Goal: Task Accomplishment & Management: Use online tool/utility

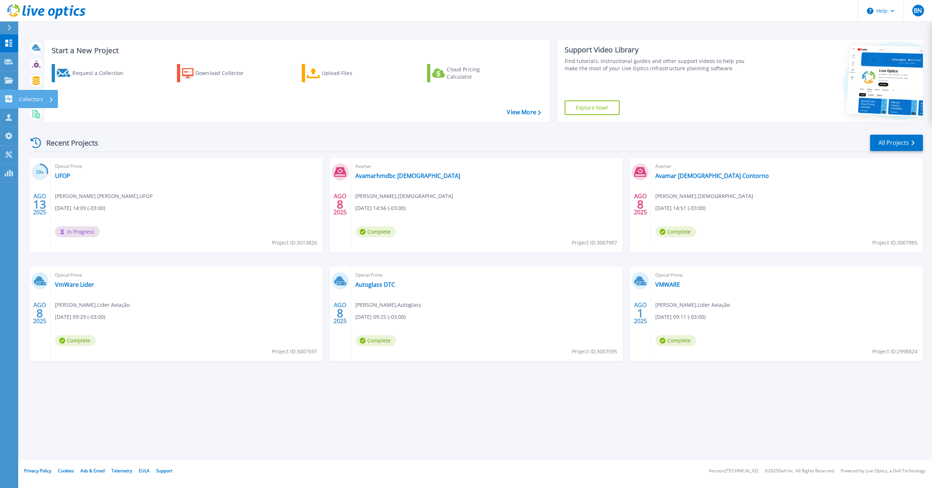
click at [7, 94] on link "Collectors Collectors" at bounding box center [9, 99] width 18 height 19
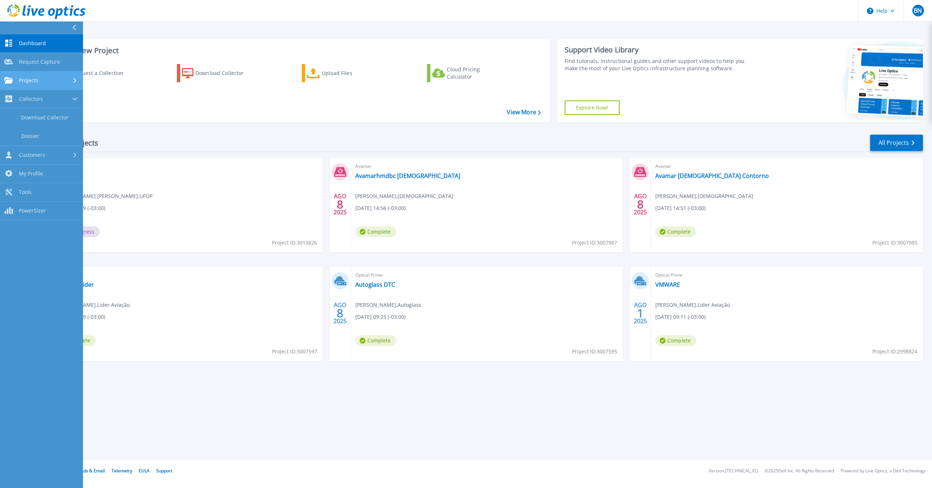
click at [28, 78] on span "Projects" at bounding box center [28, 80] width 19 height 7
click at [43, 121] on link "Upload SIOKIT & Files" at bounding box center [41, 117] width 83 height 19
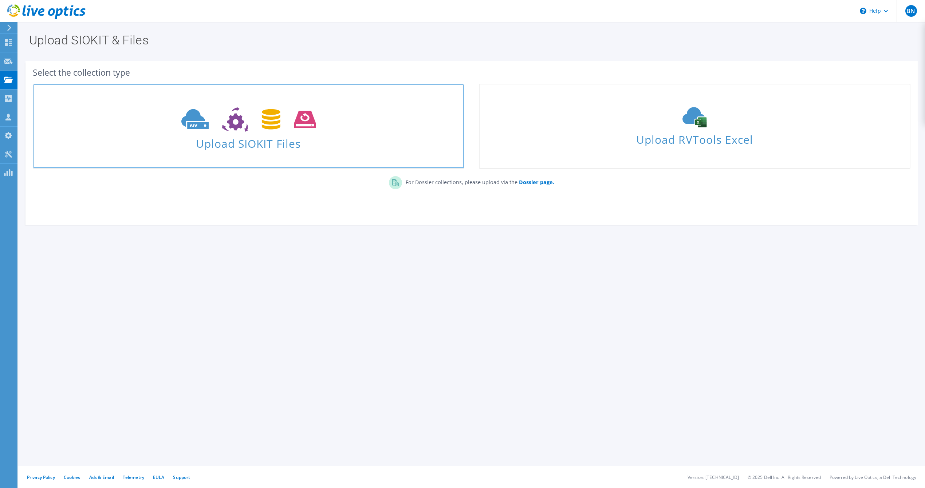
click at [252, 135] on span "Upload SIOKIT Files" at bounding box center [248, 142] width 430 height 16
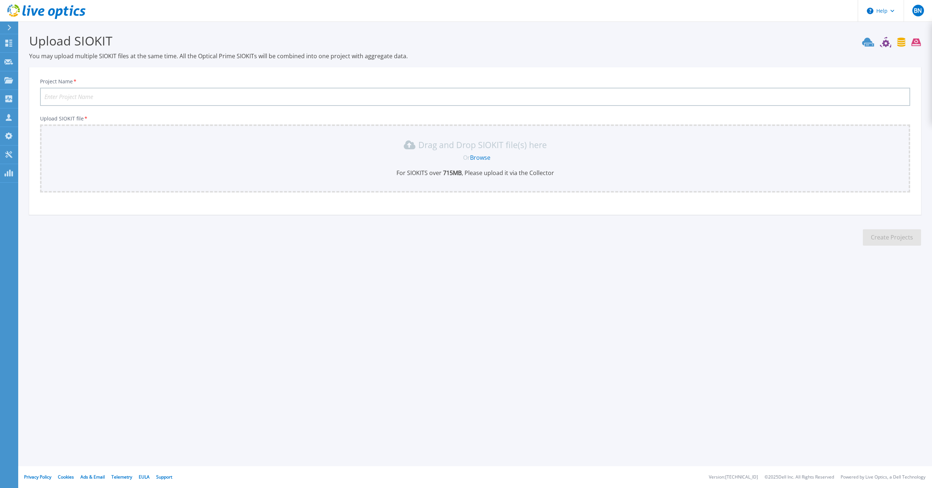
click at [486, 158] on link "Browse" at bounding box center [480, 158] width 20 height 8
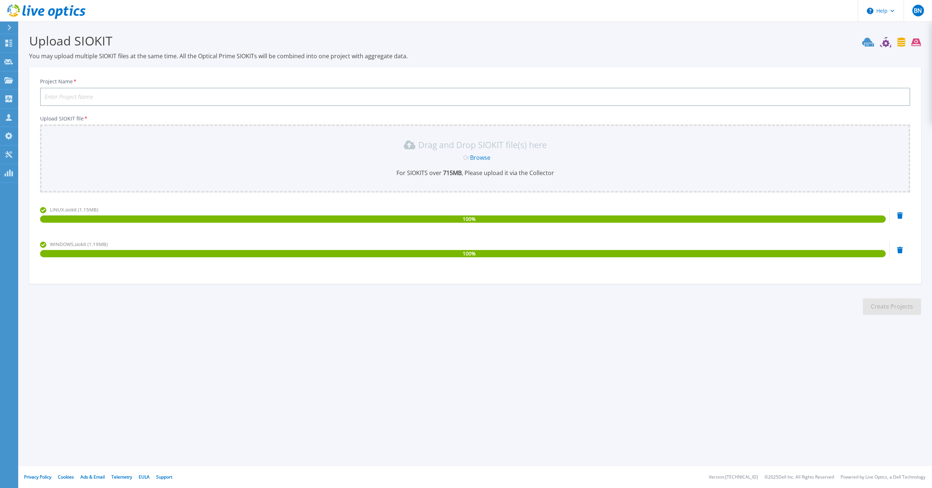
click at [899, 219] on icon at bounding box center [900, 215] width 6 height 7
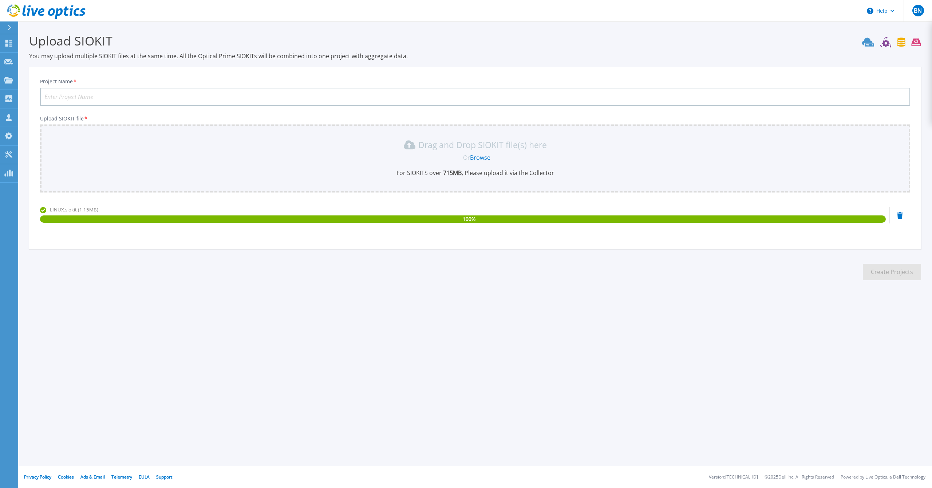
click at [172, 102] on input "Project Name *" at bounding box center [475, 97] width 870 height 18
click at [96, 95] on input "Unimed Macae - BDOracle" at bounding box center [475, 97] width 870 height 18
click at [148, 92] on input "Unimed Macae - BD-Oracle" at bounding box center [475, 97] width 870 height 18
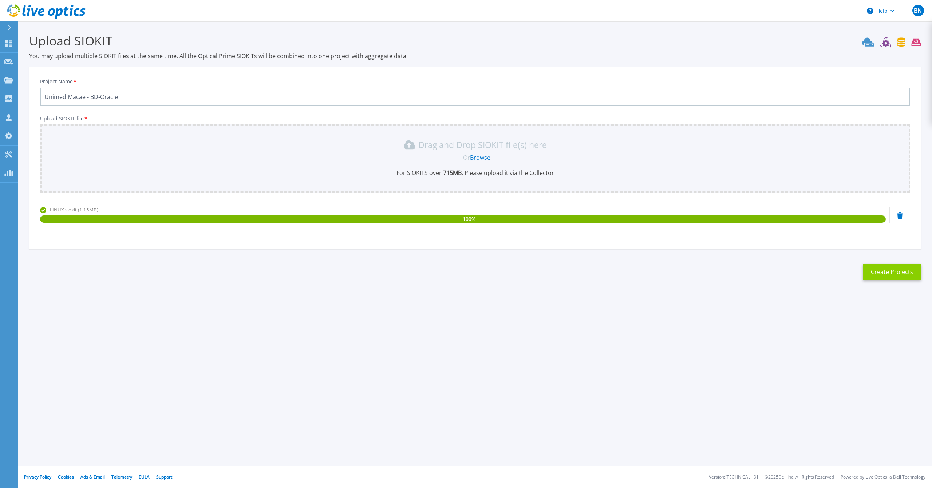
type input "Unimed Macae - BD-Oracle"
click at [896, 274] on button "Create Projects" at bounding box center [892, 272] width 58 height 16
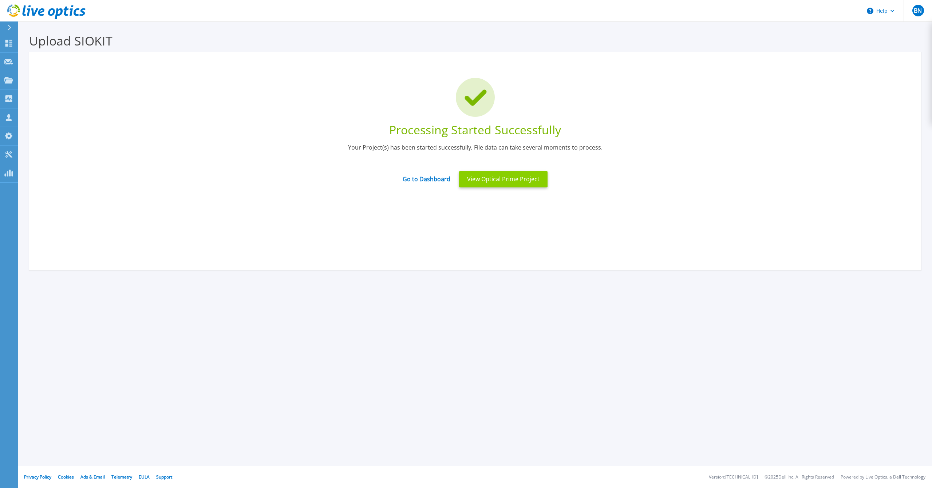
click at [503, 181] on button "View Optical Prime Project" at bounding box center [503, 179] width 88 height 16
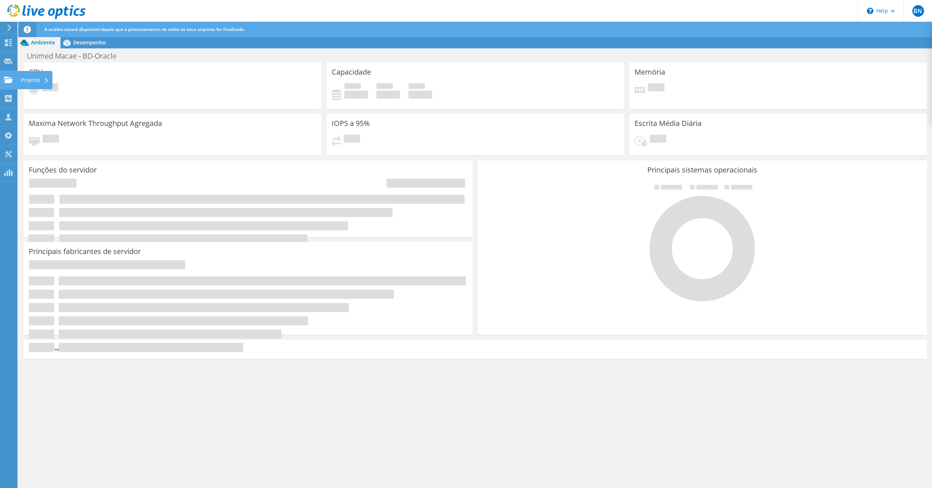
click at [7, 79] on icon at bounding box center [8, 79] width 9 height 7
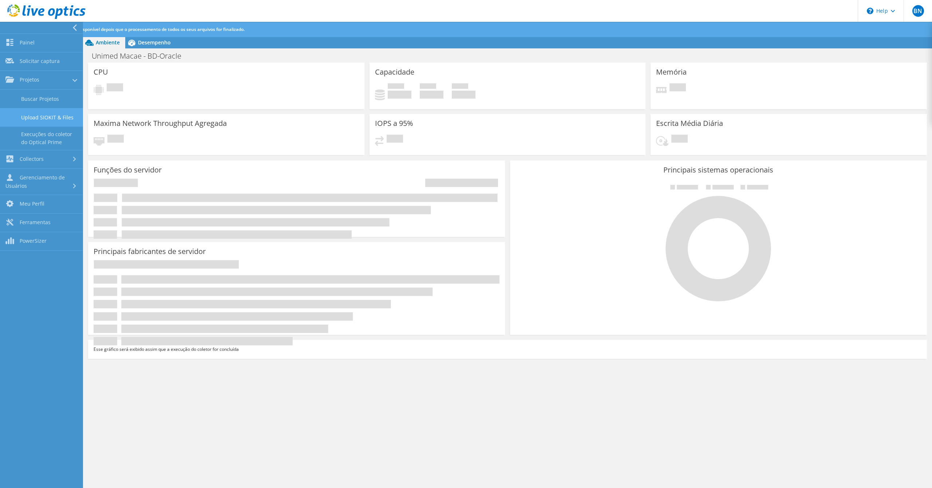
click at [52, 117] on link "Upload SIOKIT & Files" at bounding box center [41, 117] width 83 height 19
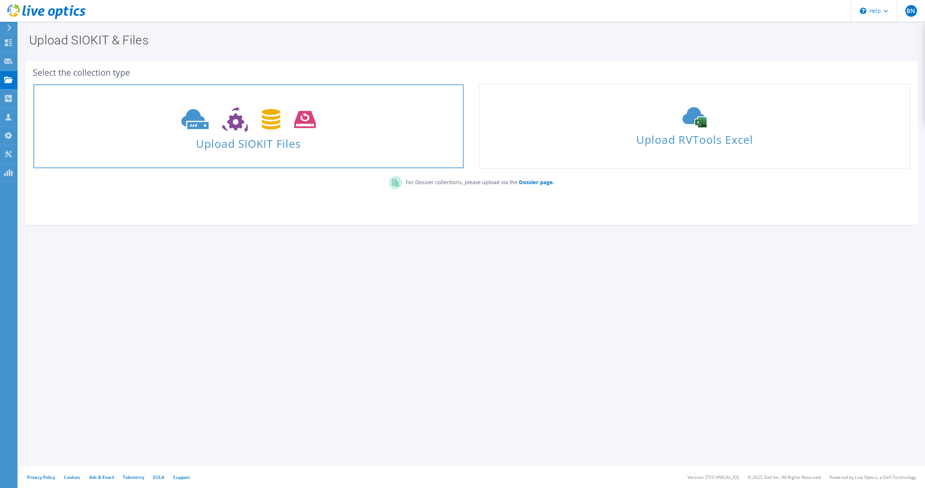
click at [261, 121] on icon at bounding box center [248, 119] width 134 height 25
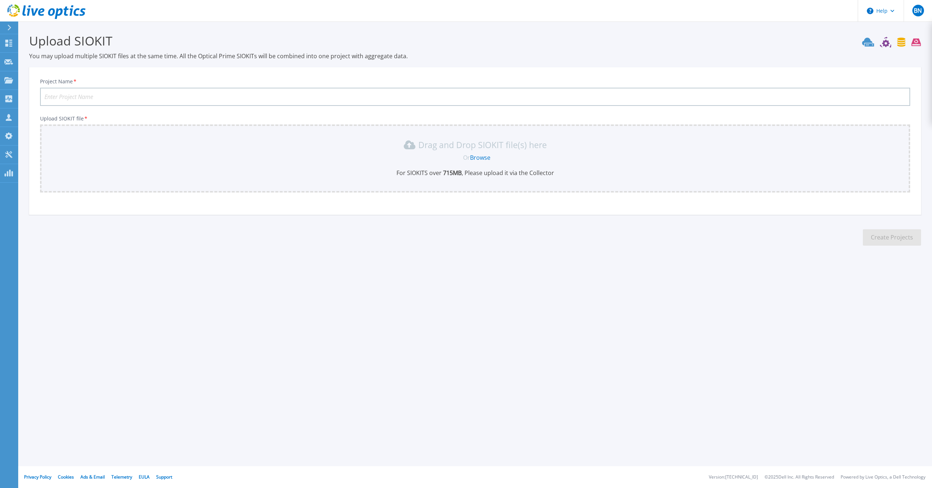
click at [115, 92] on input "Project Name *" at bounding box center [475, 97] width 870 height 18
paste input "Unimed Macae - BD-Oracle"
type input "Unimed Macae - BD-MS-SQLServer"
click at [474, 156] on link "Browse" at bounding box center [480, 158] width 20 height 8
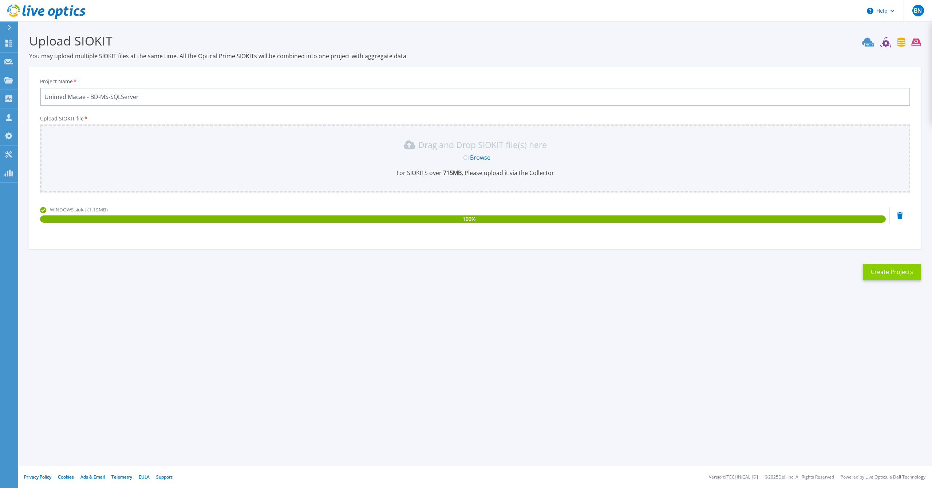
click at [881, 274] on button "Create Projects" at bounding box center [892, 272] width 58 height 16
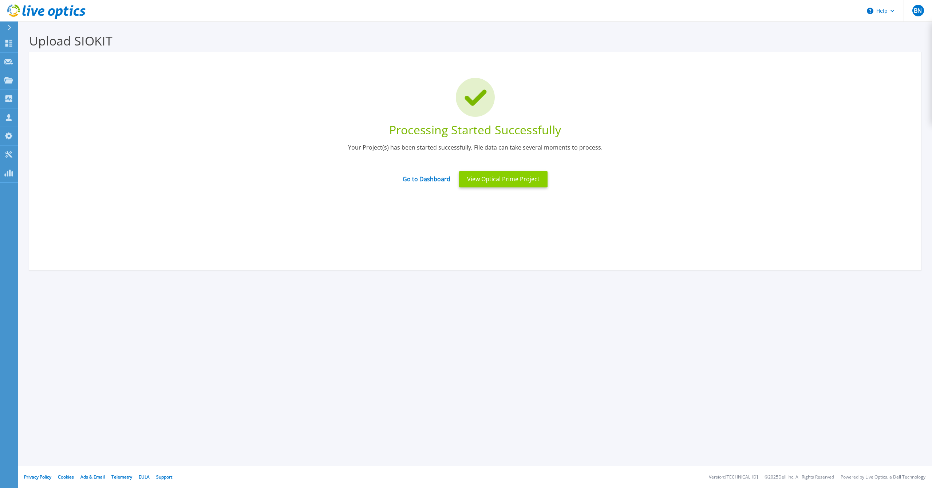
click at [510, 182] on button "View Optical Prime Project" at bounding box center [503, 179] width 88 height 16
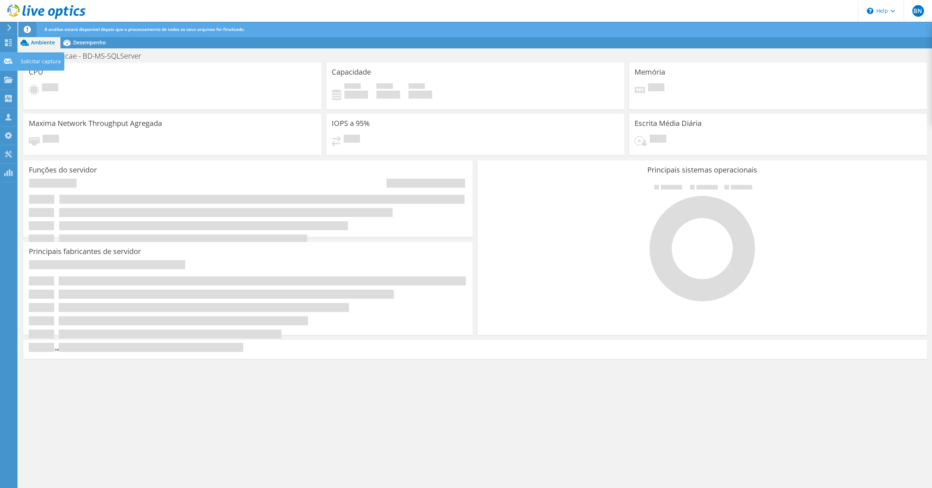
click at [8, 63] on icon at bounding box center [8, 61] width 9 height 7
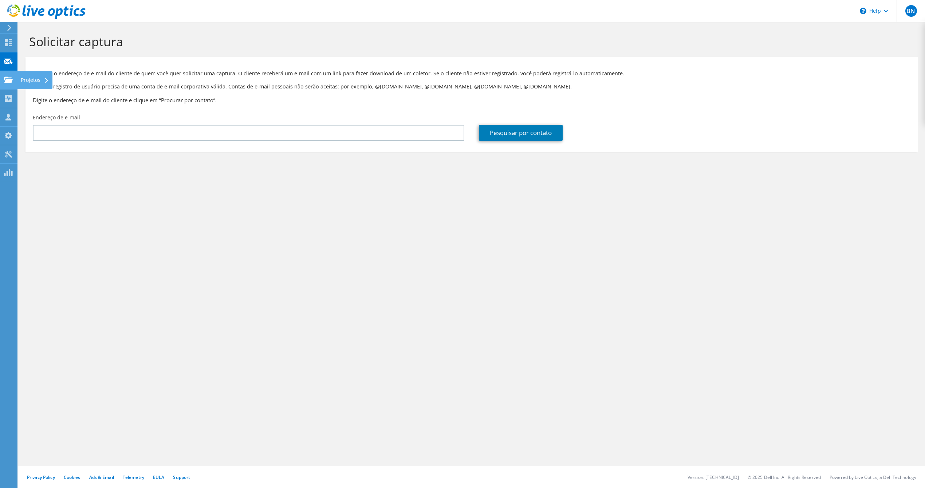
click at [11, 81] on use at bounding box center [8, 79] width 9 height 6
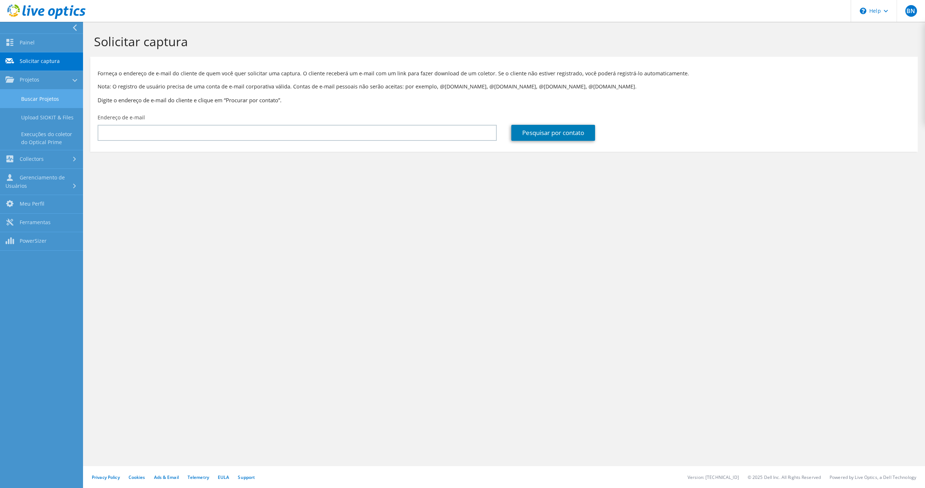
click at [32, 98] on link "Buscar Projetos" at bounding box center [41, 99] width 83 height 19
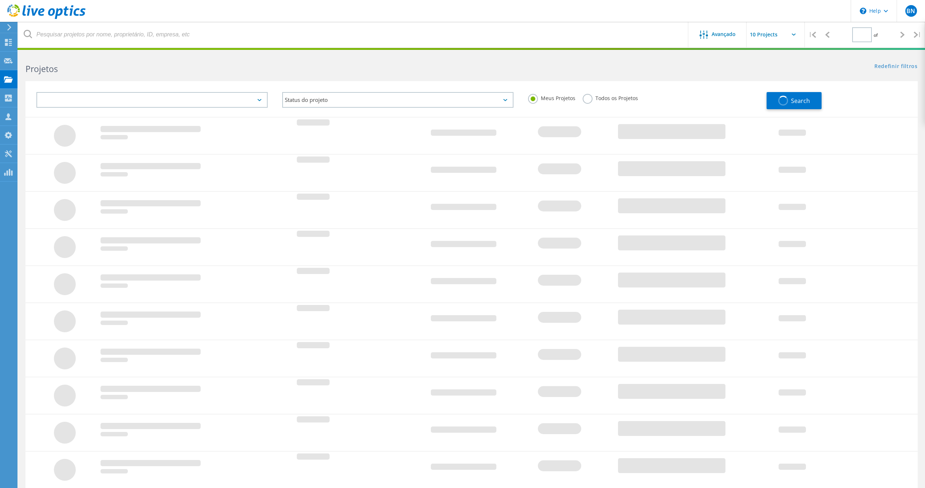
type input "1"
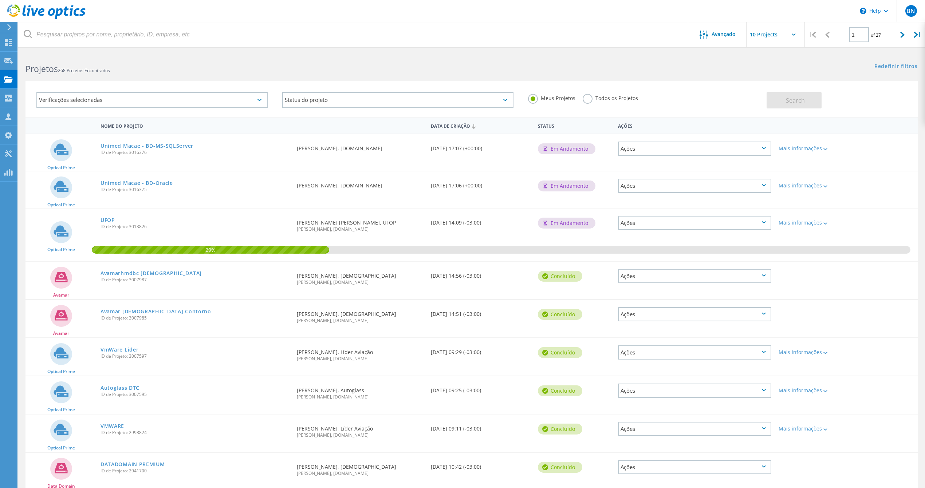
click at [151, 178] on div "Unimed Macae - BD-Oracle ID de Projeto: 3016375" at bounding box center [195, 185] width 196 height 28
click at [147, 184] on link "Unimed Macae - BD-Oracle" at bounding box center [136, 183] width 72 height 5
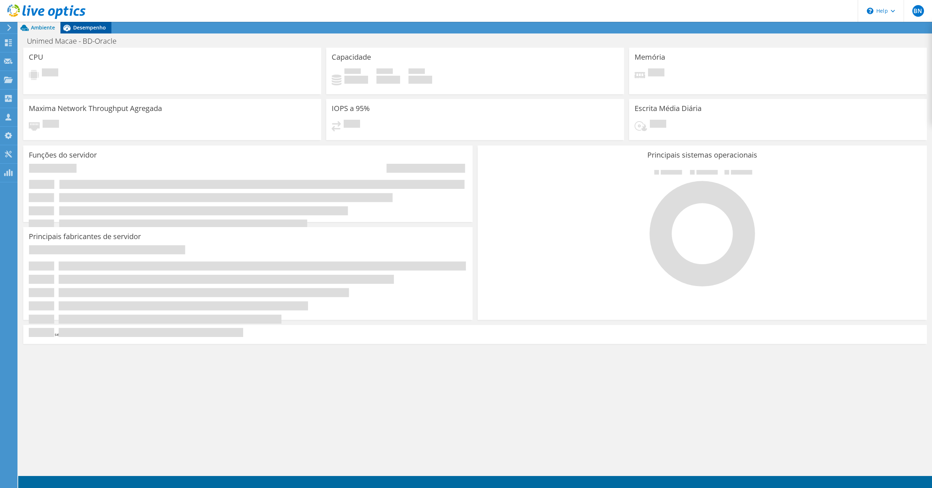
click at [90, 31] on span "Desempenho" at bounding box center [89, 27] width 33 height 7
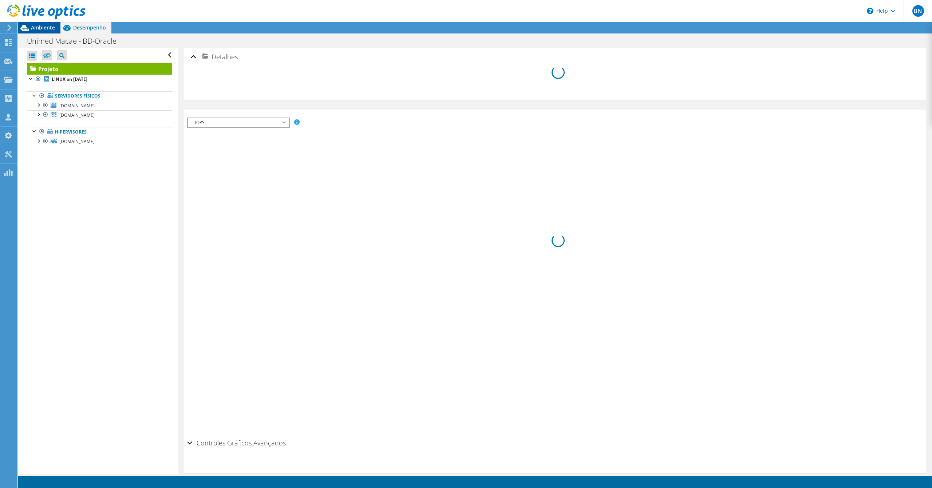
click at [40, 28] on span "Ambiente" at bounding box center [43, 27] width 24 height 7
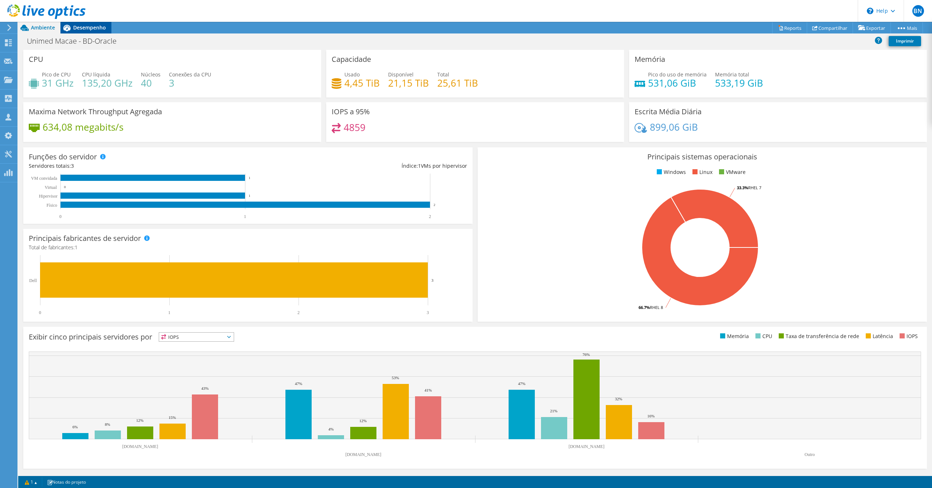
click at [74, 27] on span "Desempenho" at bounding box center [89, 27] width 33 height 7
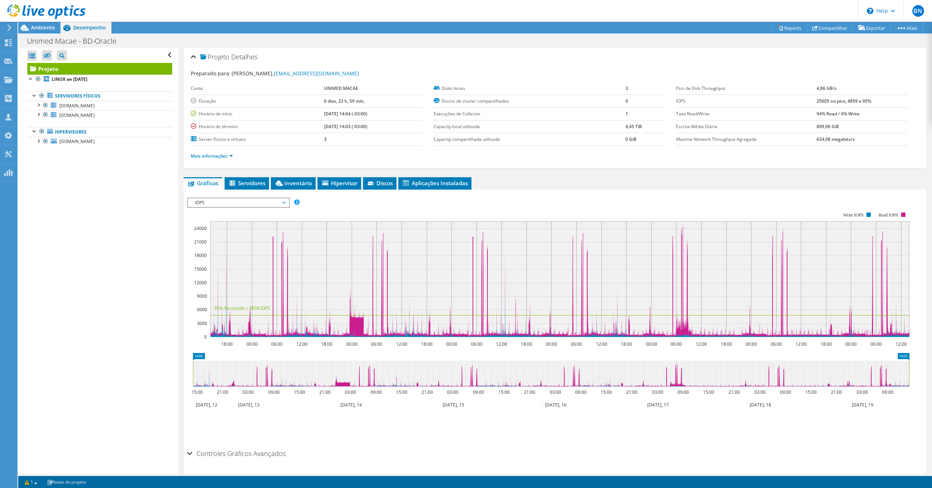
click at [280, 200] on span "IOPS" at bounding box center [239, 202] width 94 height 9
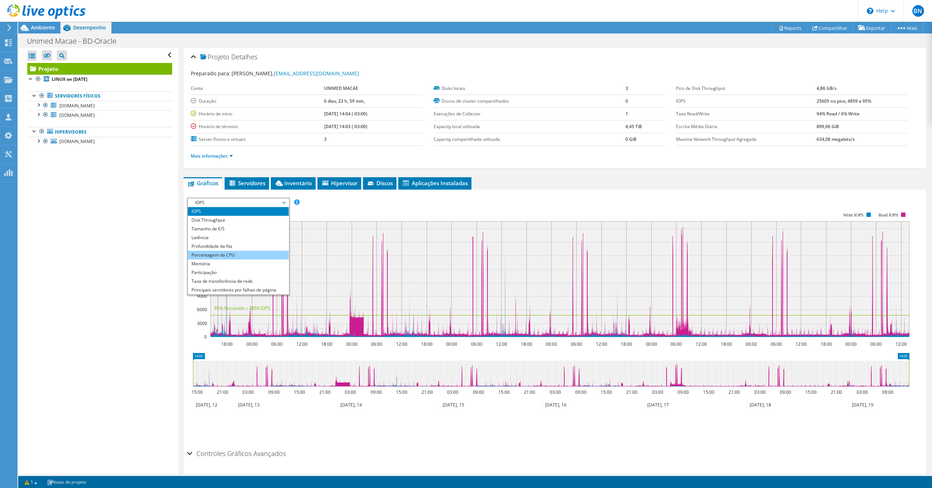
click at [252, 257] on li "Porcentagem da CPU" at bounding box center [238, 255] width 101 height 9
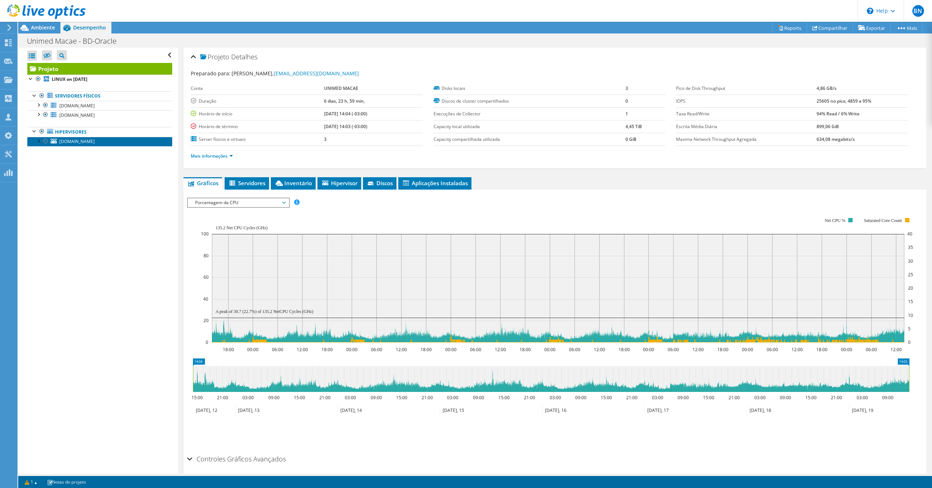
click at [88, 146] on link "narvi.macae.unimed.com.br" at bounding box center [99, 141] width 145 height 9
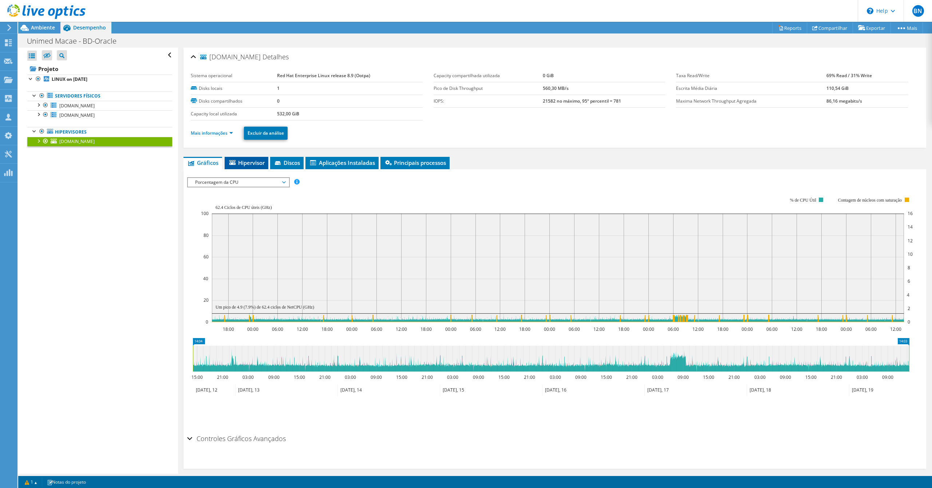
click at [245, 163] on span "Hipervisor" at bounding box center [246, 162] width 36 height 7
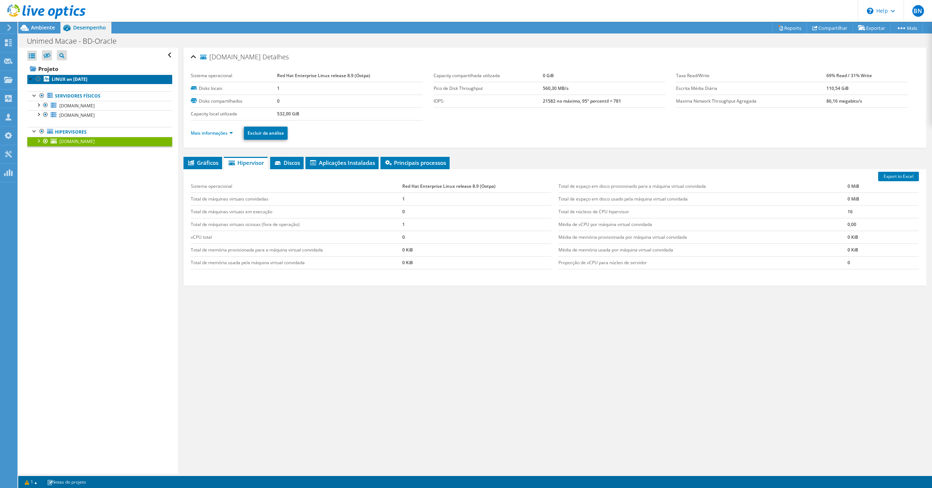
click at [76, 80] on b "LINUX on 8/15/2025" at bounding box center [70, 79] width 36 height 6
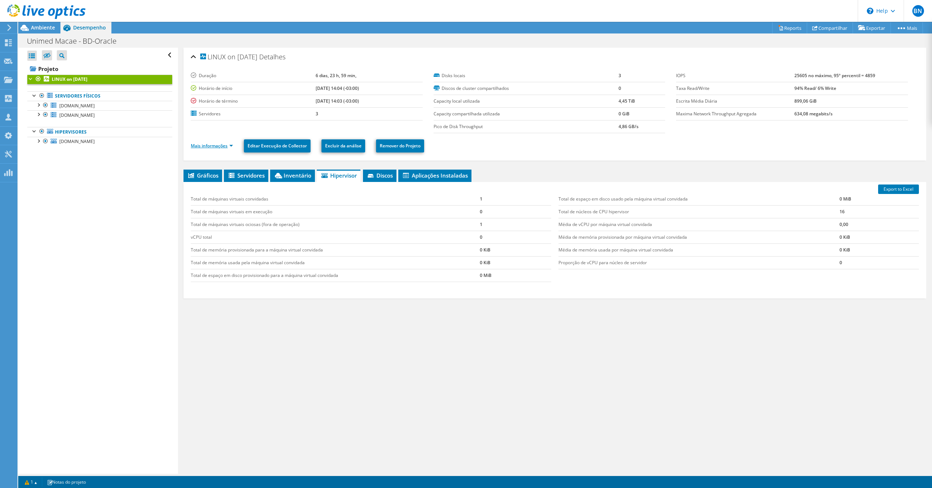
click at [228, 149] on link "Mais informações" at bounding box center [212, 146] width 42 height 6
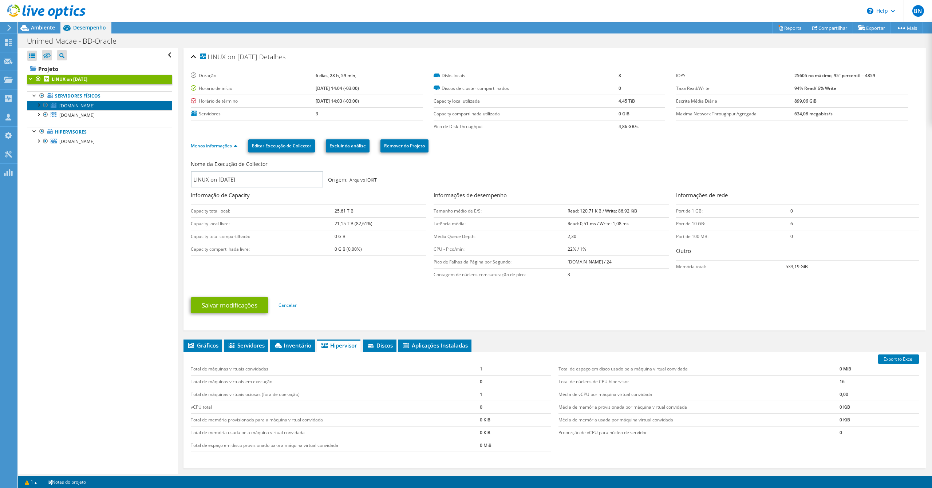
click at [80, 107] on span "sol.macae.unimed.com.br" at bounding box center [76, 106] width 35 height 6
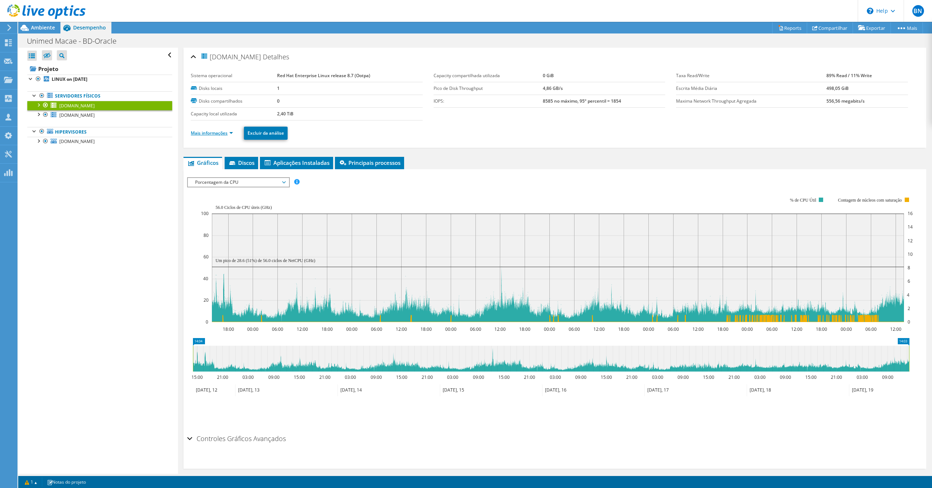
click at [232, 133] on link "Mais informações" at bounding box center [212, 133] width 42 height 6
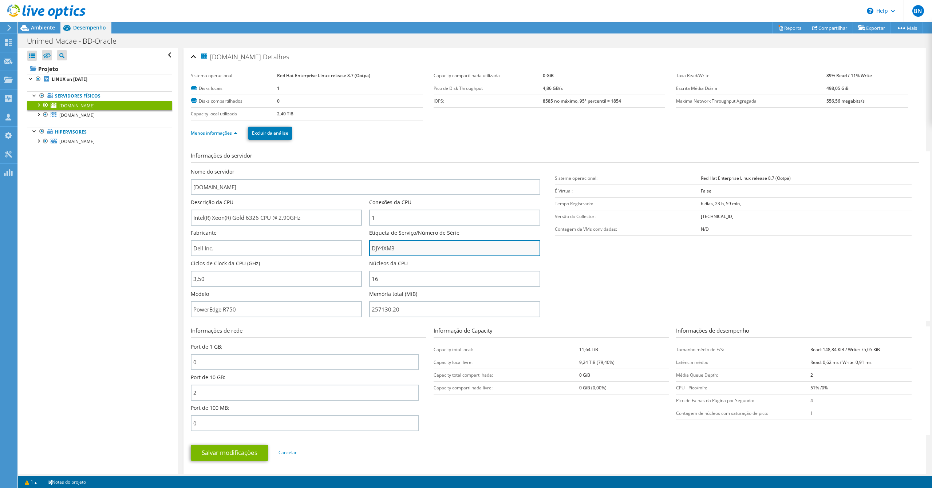
click at [379, 246] on input "DJY4XM3" at bounding box center [454, 248] width 171 height 16
click at [88, 117] on span "galaxy.macae.unimed.com.br" at bounding box center [76, 115] width 35 height 6
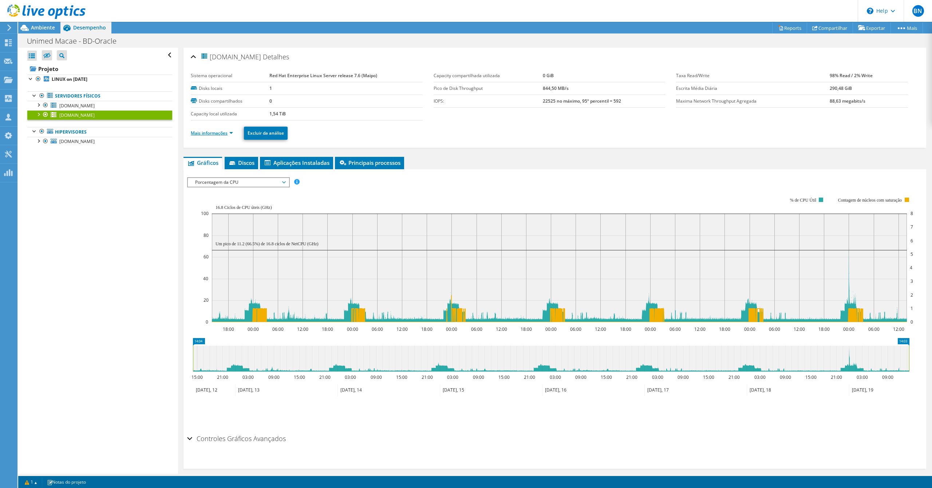
click at [232, 134] on link "Mais informações" at bounding box center [212, 133] width 42 height 6
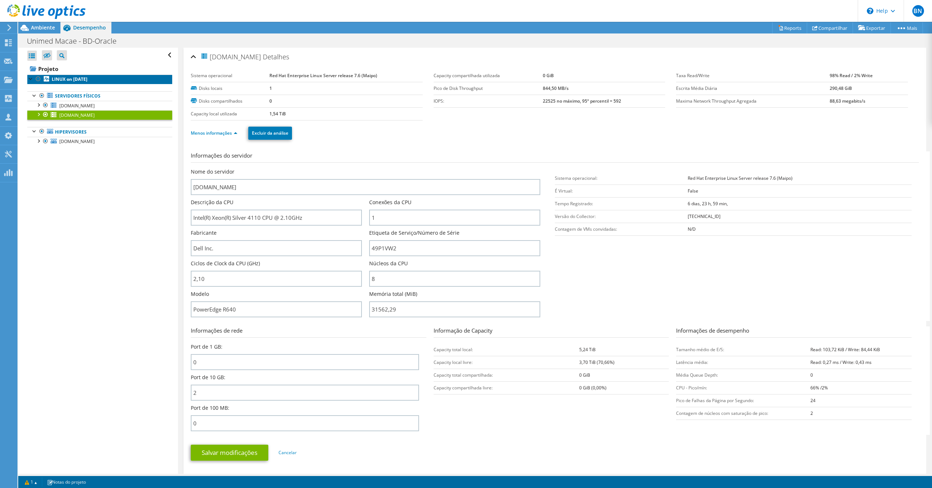
click at [74, 78] on b "LINUX on 8/15/2025" at bounding box center [70, 79] width 36 height 6
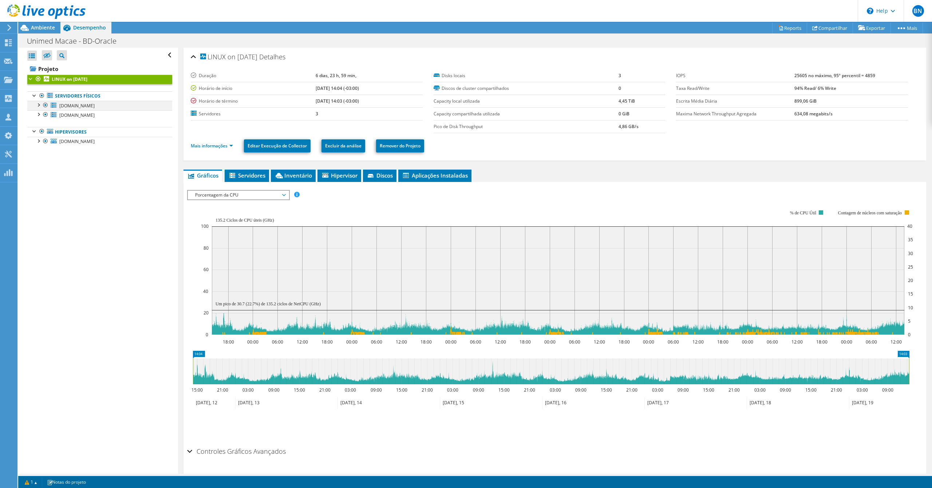
click at [38, 106] on div at bounding box center [38, 104] width 7 height 7
click at [40, 27] on span "Ambiente" at bounding box center [43, 27] width 24 height 7
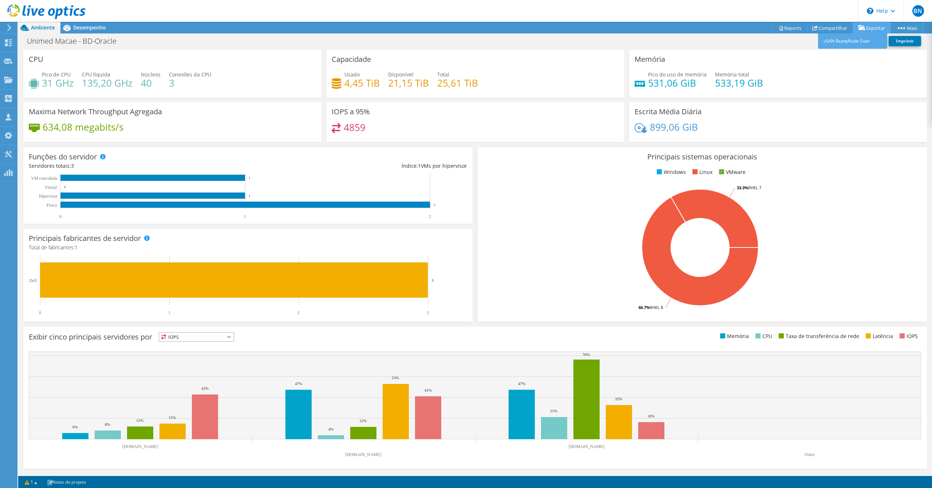
click at [870, 28] on link "Exportar" at bounding box center [872, 27] width 38 height 11
click at [787, 27] on link "Reports" at bounding box center [789, 27] width 35 height 11
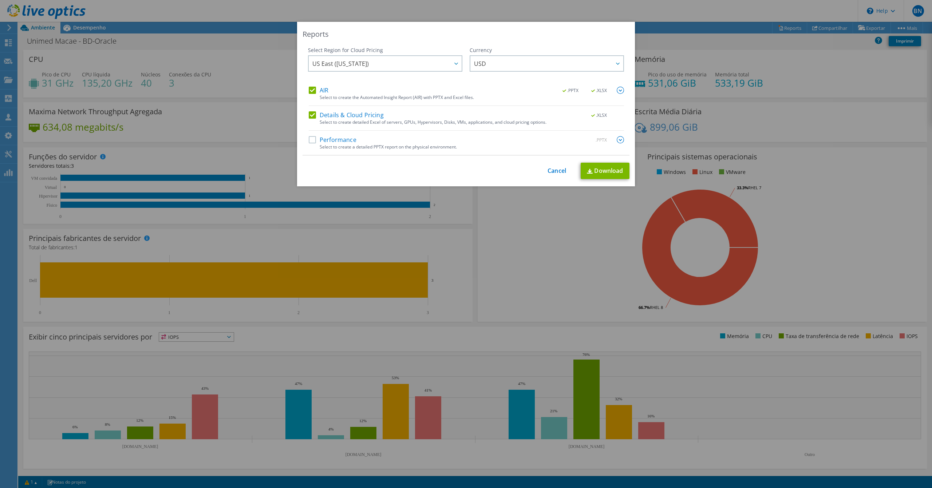
click at [309, 89] on label "AIR" at bounding box center [319, 90] width 20 height 7
click at [0, 0] on input "AIR" at bounding box center [0, 0] width 0 height 0
click at [311, 139] on label "Performance" at bounding box center [333, 139] width 48 height 7
click at [0, 0] on input "Performance" at bounding box center [0, 0] width 0 height 0
click at [309, 111] on label "Details & Cloud Pricing" at bounding box center [346, 114] width 75 height 7
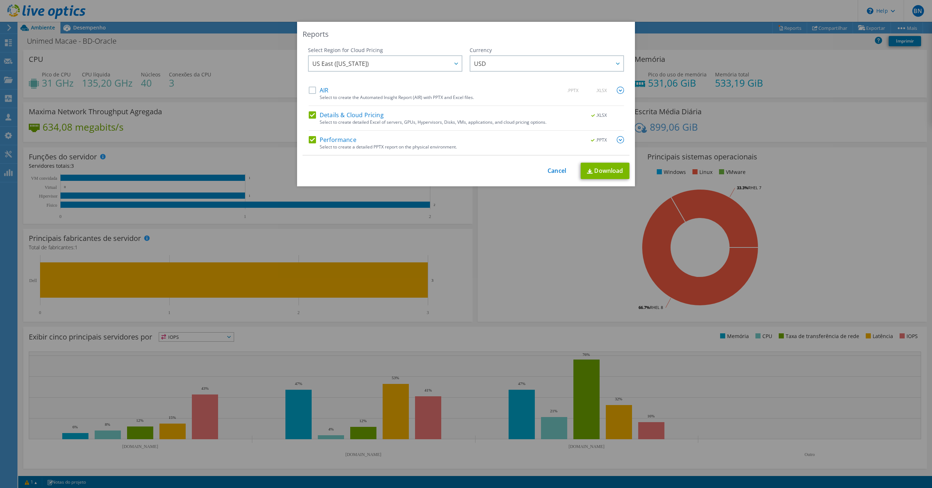
click at [0, 0] on input "Details & Cloud Pricing" at bounding box center [0, 0] width 0 height 0
click at [609, 168] on link "Download" at bounding box center [605, 171] width 49 height 16
click at [554, 171] on link "Cancel" at bounding box center [557, 170] width 19 height 7
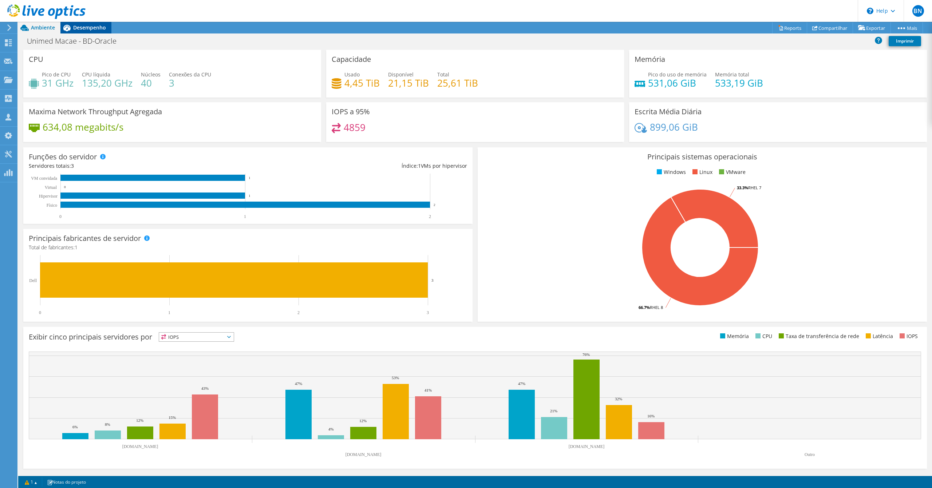
click at [87, 25] on span "Desempenho" at bounding box center [89, 27] width 33 height 7
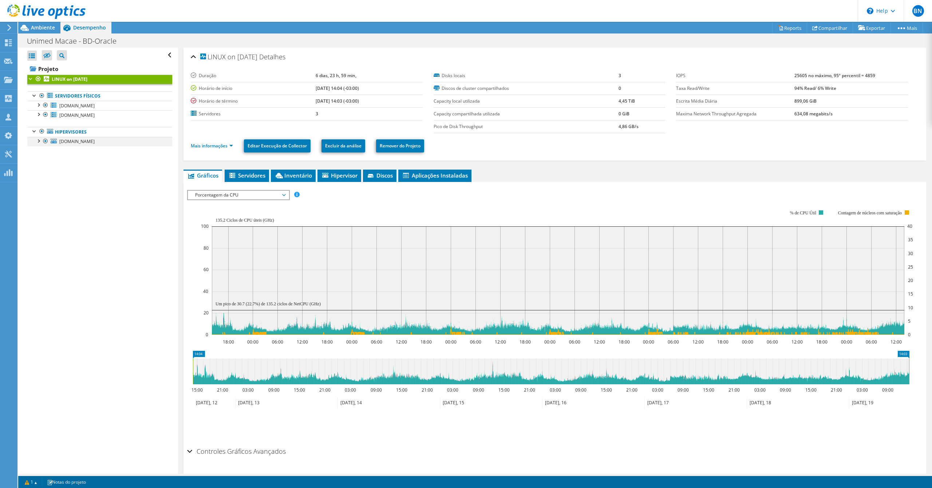
click at [38, 143] on div at bounding box center [38, 140] width 7 height 7
click at [331, 178] on span "Hipervisor" at bounding box center [339, 175] width 36 height 7
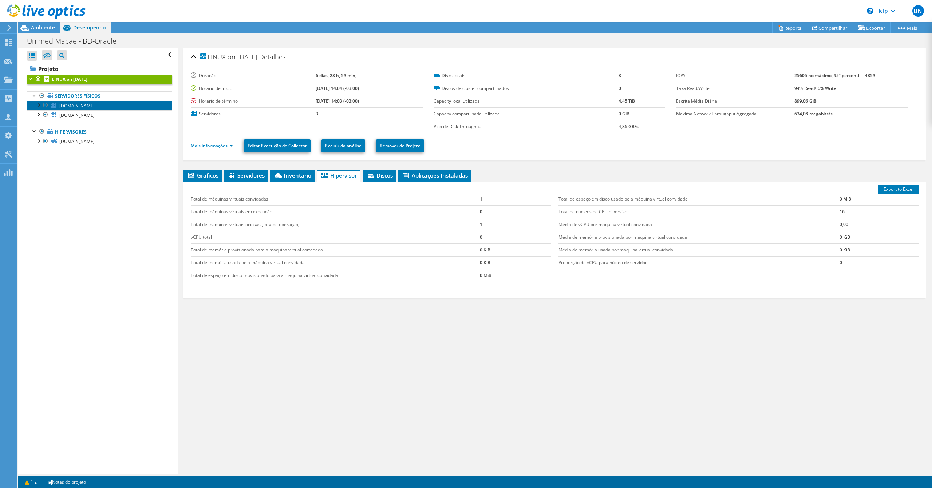
click at [96, 110] on link "sol.macae.unimed.com.br" at bounding box center [99, 105] width 145 height 9
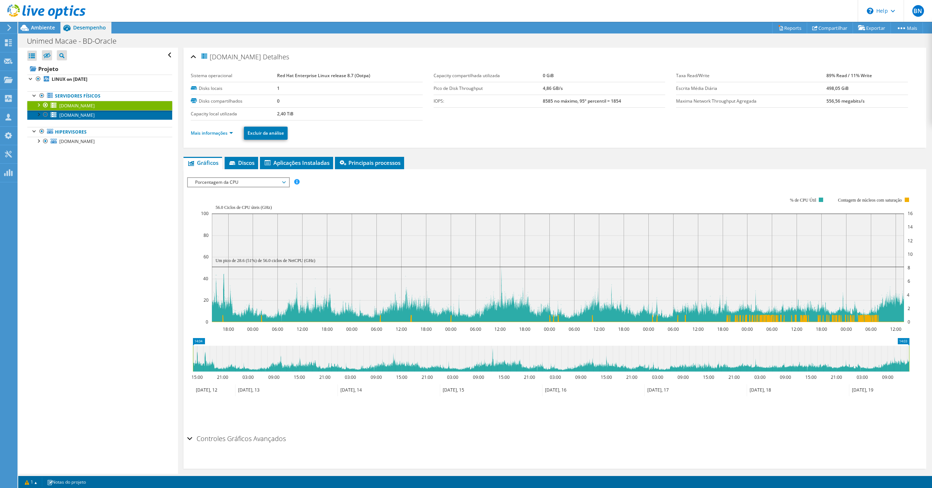
click at [95, 116] on span "galaxy.macae.unimed.com.br" at bounding box center [76, 115] width 35 height 6
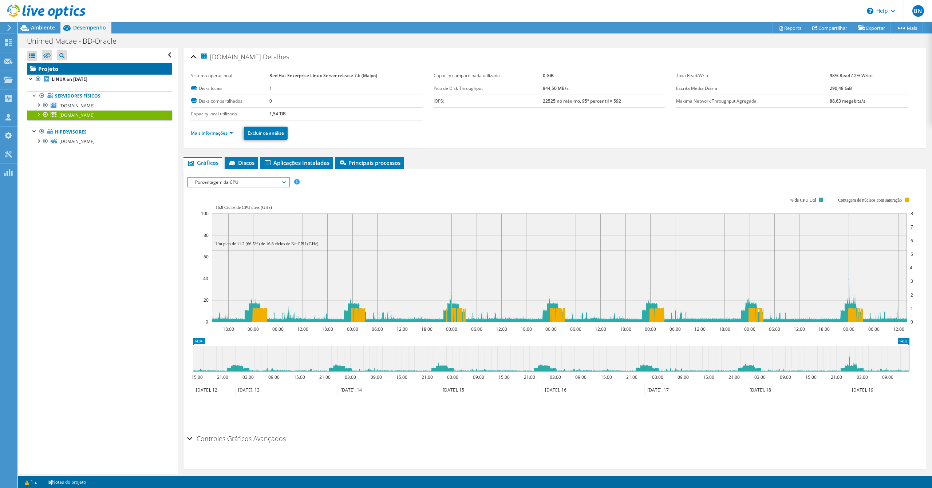
click at [45, 70] on link "Projeto" at bounding box center [99, 69] width 145 height 12
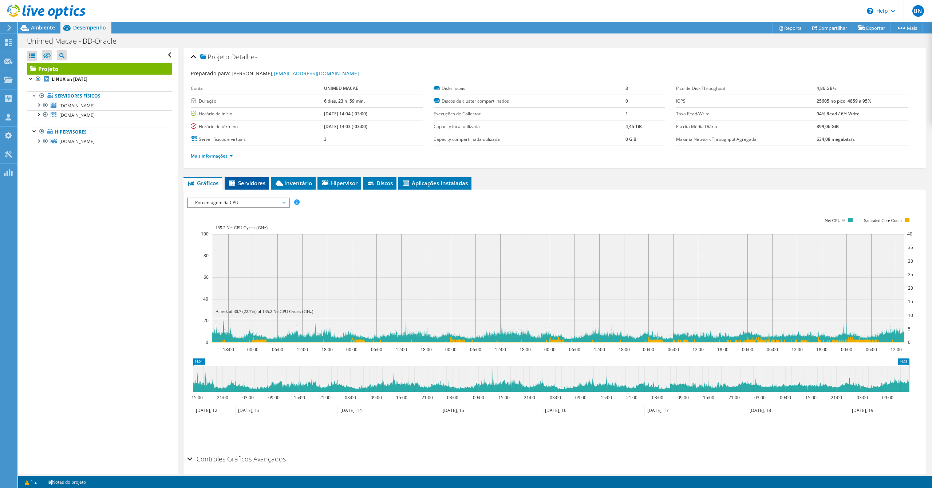
click at [257, 181] on span "Servidores" at bounding box center [246, 182] width 37 height 7
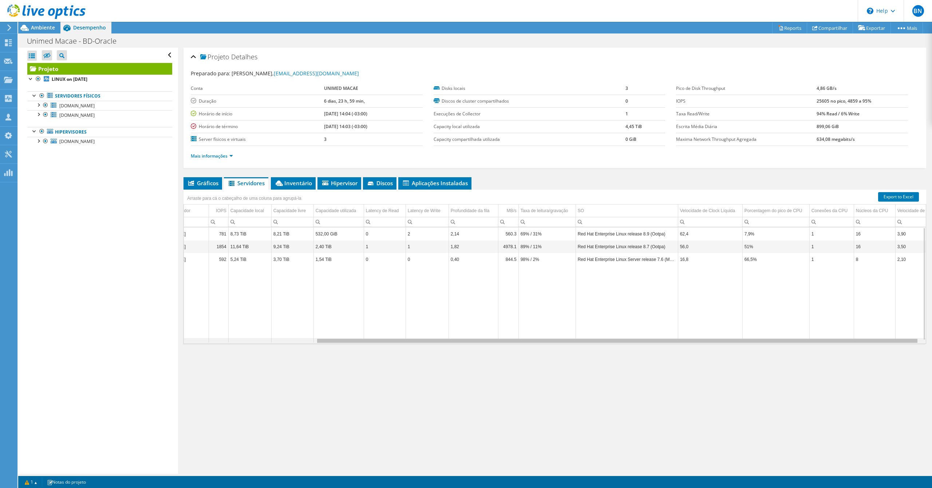
scroll to position [0, 162]
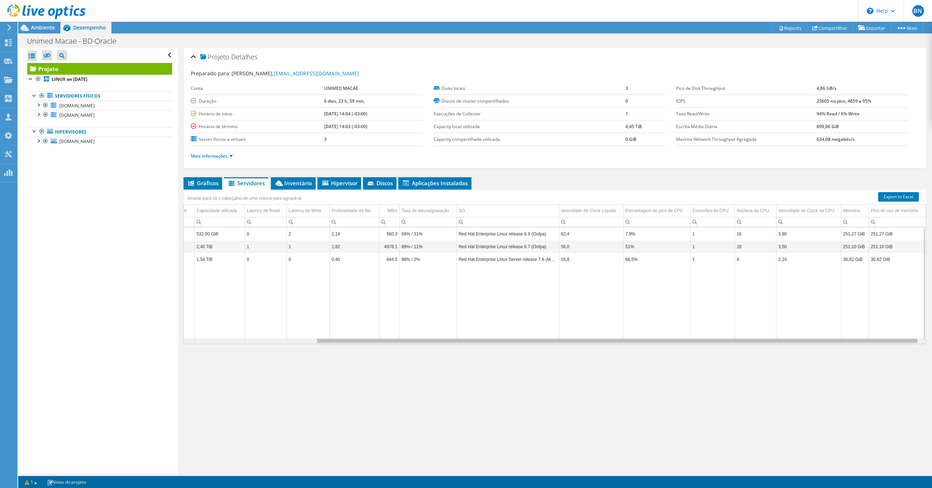
drag, startPoint x: 596, startPoint y: 343, endPoint x: 754, endPoint y: 334, distance: 158.2
click at [754, 334] on body "BN Membro da equipe Breno Nunes breno.nunes@itone.com.br itone.com.br My Profil…" at bounding box center [466, 244] width 932 height 488
click at [896, 196] on link "Export to Excel" at bounding box center [898, 196] width 41 height 9
click at [37, 143] on div at bounding box center [38, 140] width 7 height 7
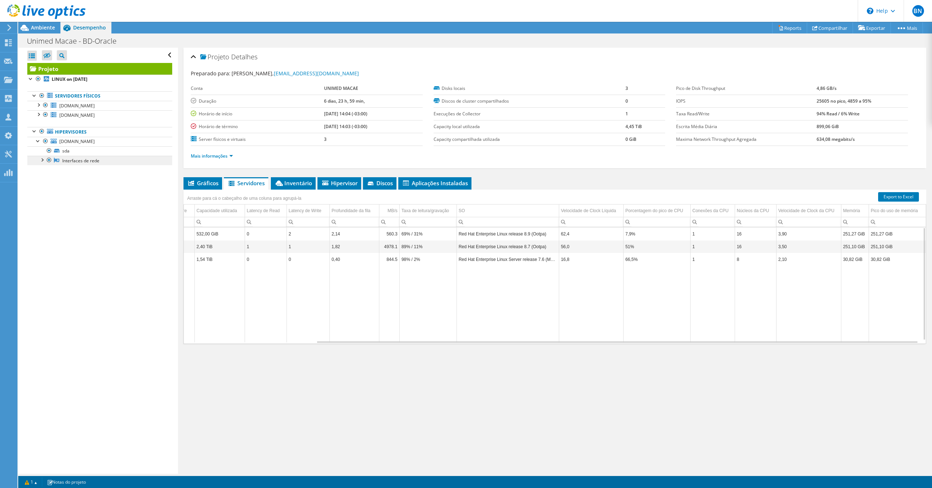
click at [90, 164] on link "Interfaces de rede" at bounding box center [99, 160] width 145 height 9
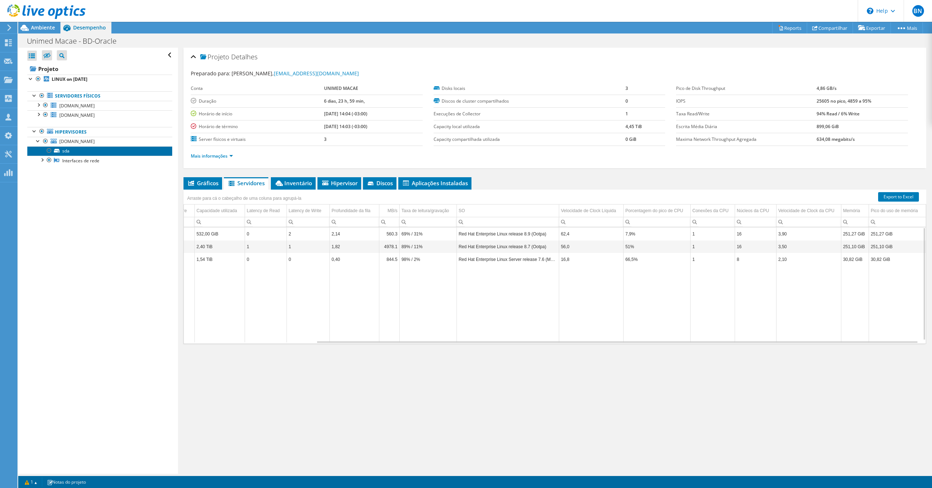
click at [76, 153] on link "sda" at bounding box center [99, 150] width 145 height 9
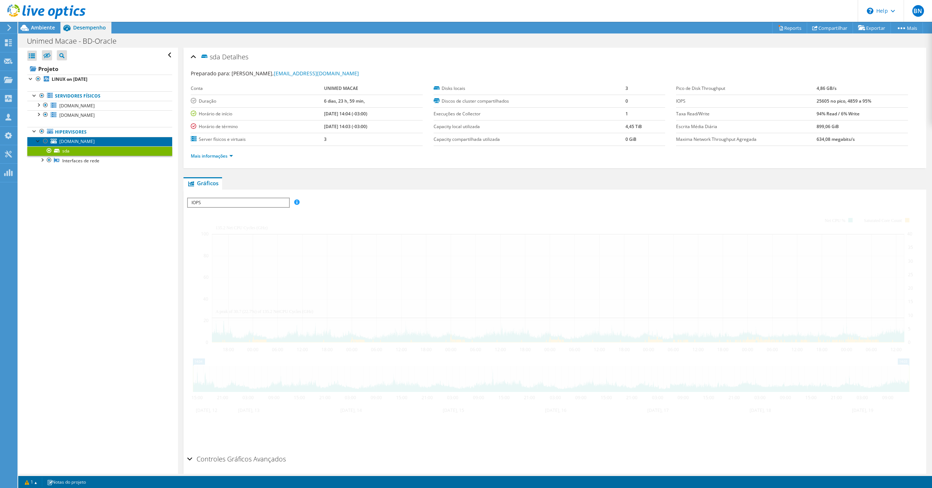
click at [80, 139] on link "narvi.macae.unimed.com.br" at bounding box center [99, 141] width 145 height 9
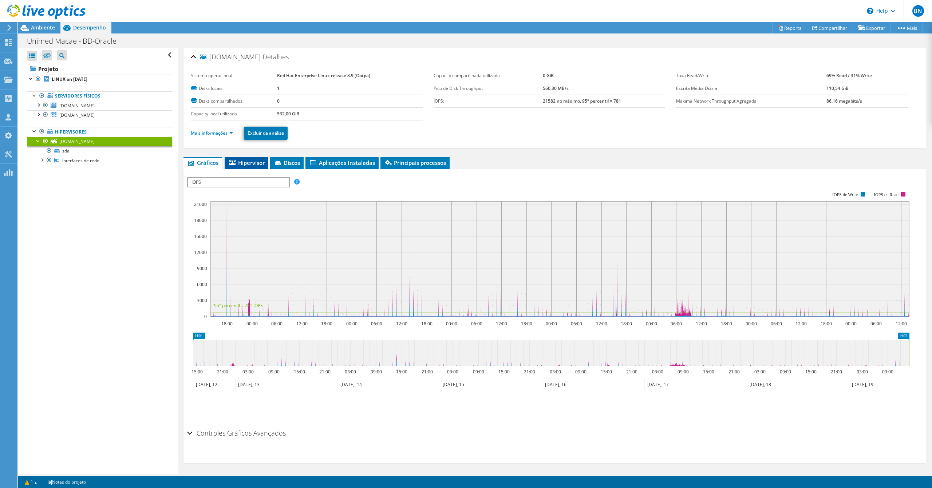
click at [251, 163] on span "Hipervisor" at bounding box center [246, 162] width 36 height 7
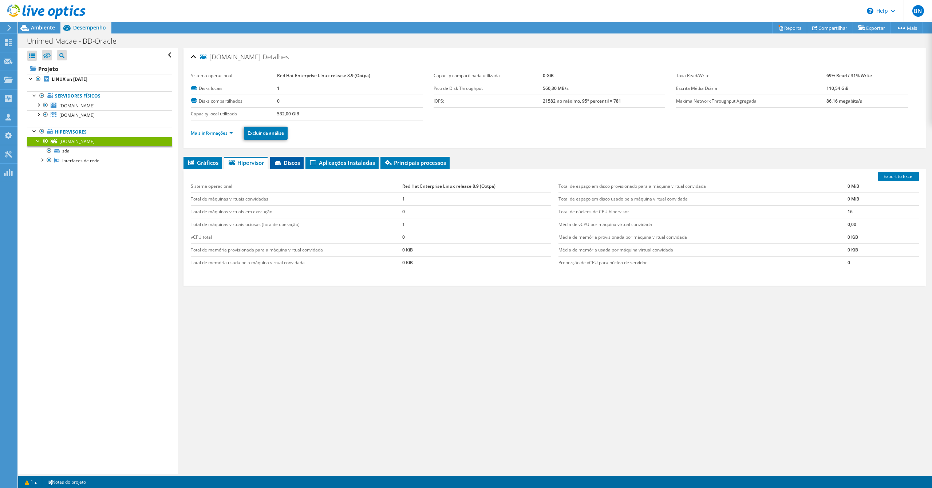
click at [296, 164] on span "Discos" at bounding box center [287, 162] width 26 height 7
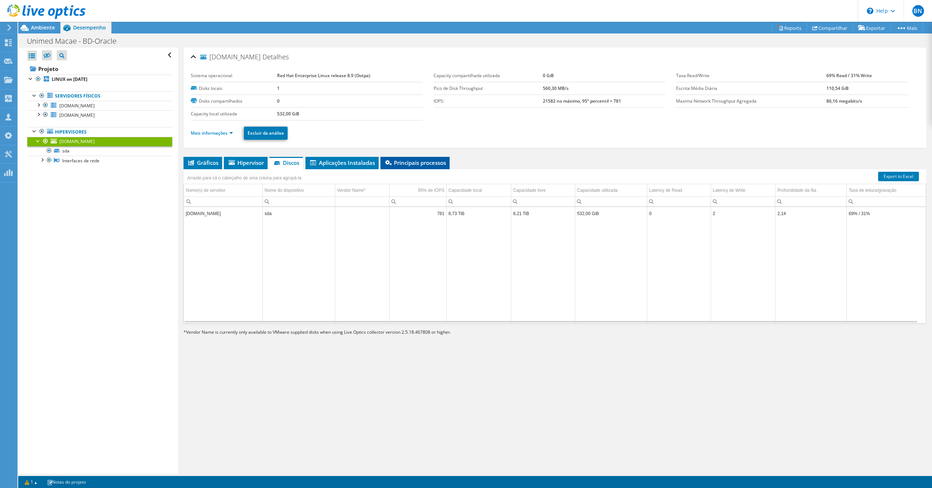
click at [411, 165] on span "Principais processos" at bounding box center [415, 162] width 62 height 7
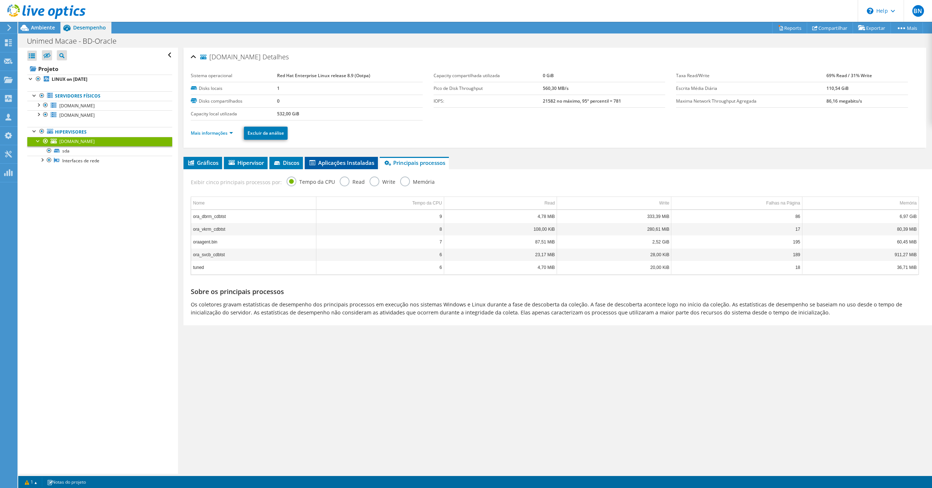
click at [357, 163] on span "Aplicações Instaladas" at bounding box center [341, 162] width 66 height 7
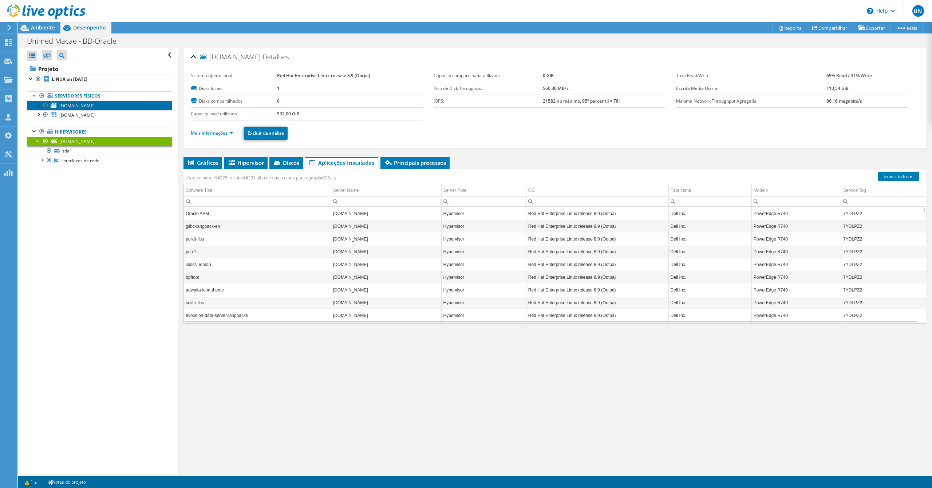
click at [71, 106] on span "sol.macae.unimed.com.br" at bounding box center [76, 106] width 35 height 6
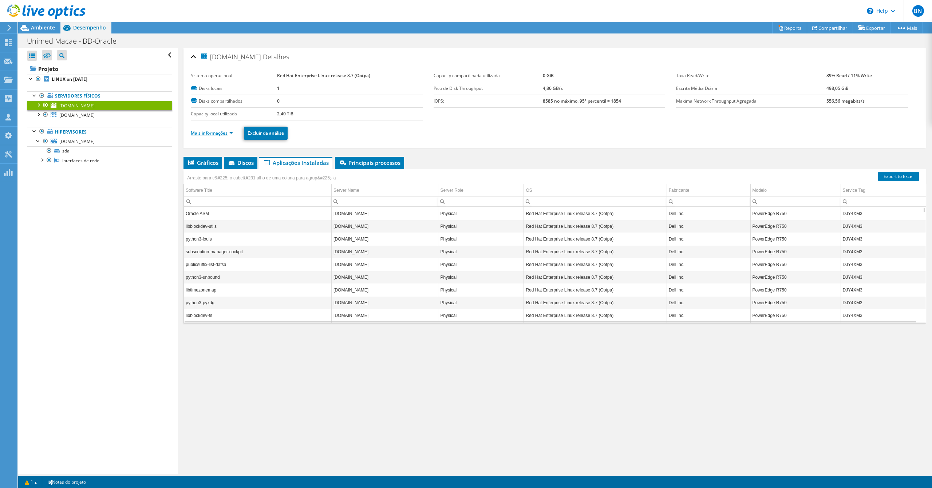
click at [227, 134] on link "Mais informações" at bounding box center [212, 133] width 42 height 6
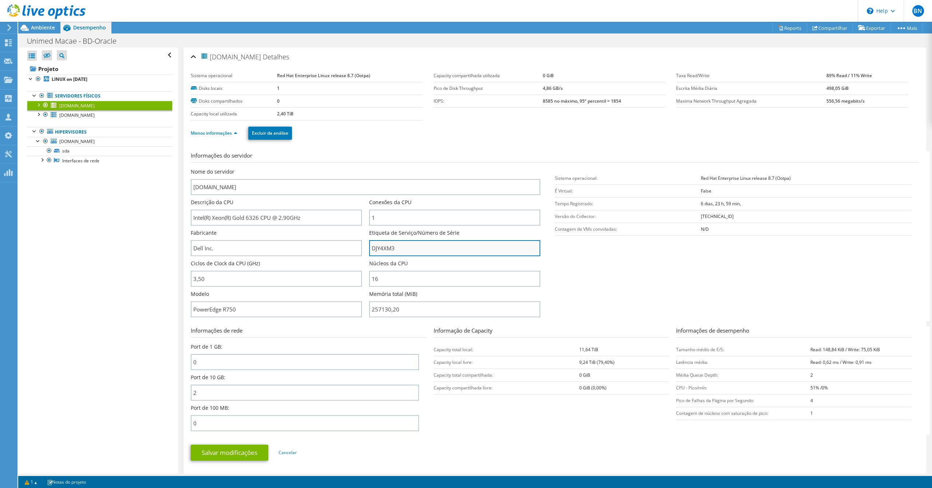
click at [376, 248] on input "DJY4XM3" at bounding box center [454, 248] width 171 height 16
click at [73, 114] on span "galaxy.macae.unimed.com.br" at bounding box center [76, 115] width 35 height 6
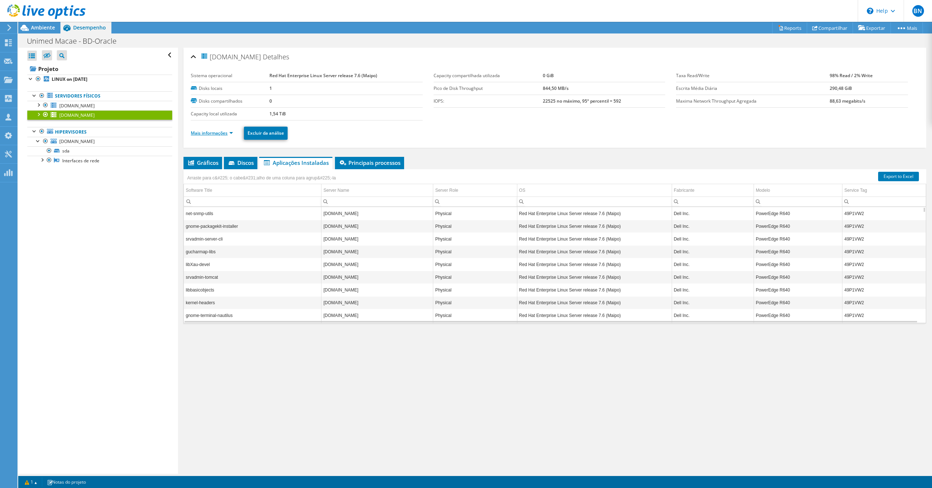
click at [232, 133] on link "Mais informações" at bounding box center [212, 133] width 42 height 6
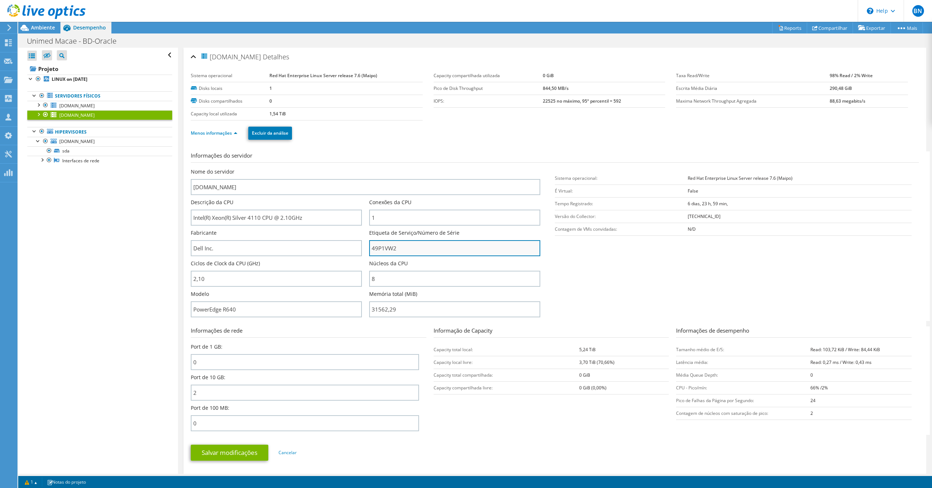
click at [405, 248] on input "49P1VW2" at bounding box center [454, 248] width 171 height 16
click at [37, 25] on span "Ambiente" at bounding box center [43, 27] width 24 height 7
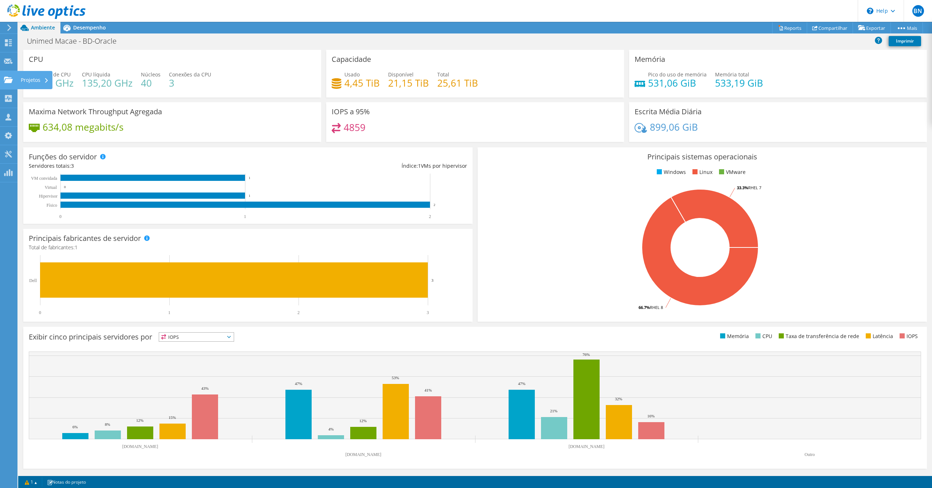
click at [9, 80] on use at bounding box center [8, 79] width 9 height 6
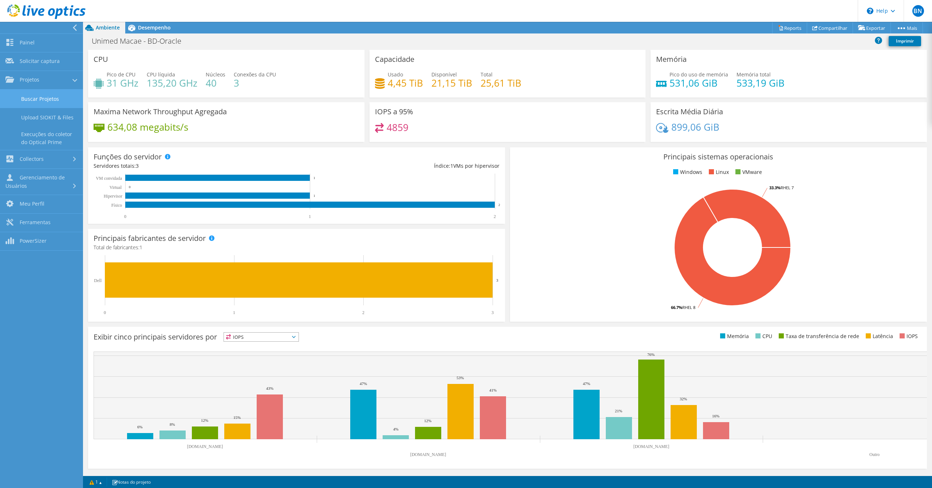
click at [34, 96] on link "Buscar Projetos" at bounding box center [41, 99] width 83 height 19
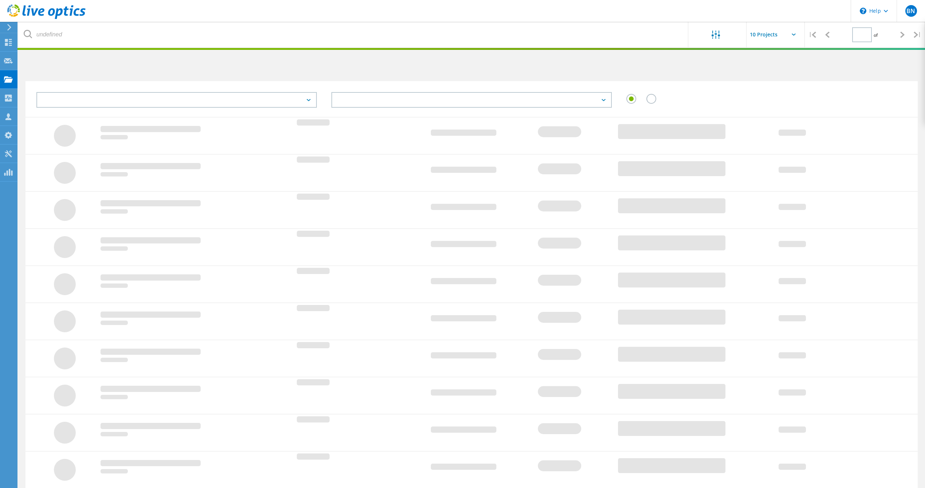
type input "1"
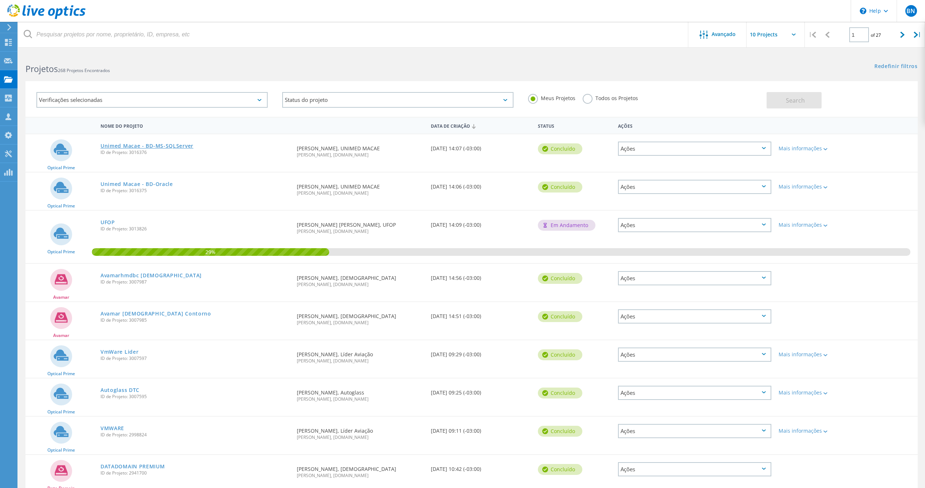
click at [173, 145] on link "Unimed Macae - BD-MS-SQLServer" at bounding box center [146, 145] width 93 height 5
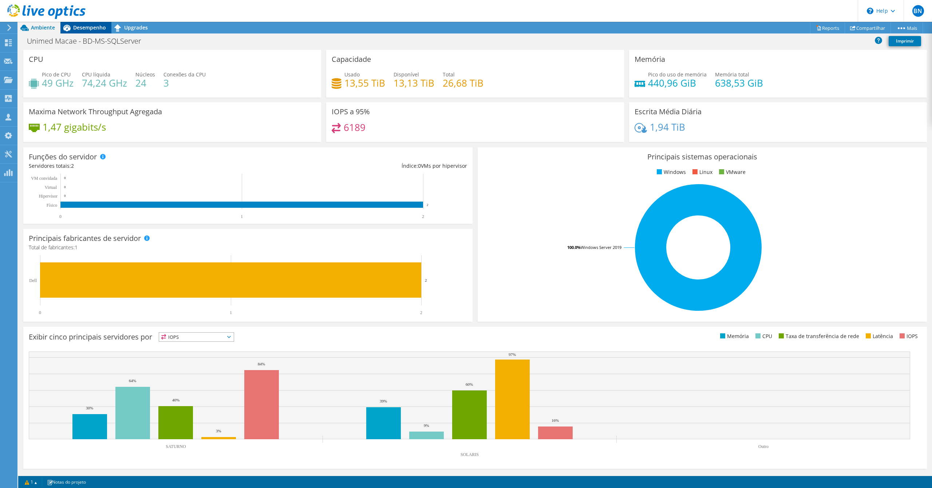
click at [91, 28] on span "Desempenho" at bounding box center [89, 27] width 33 height 7
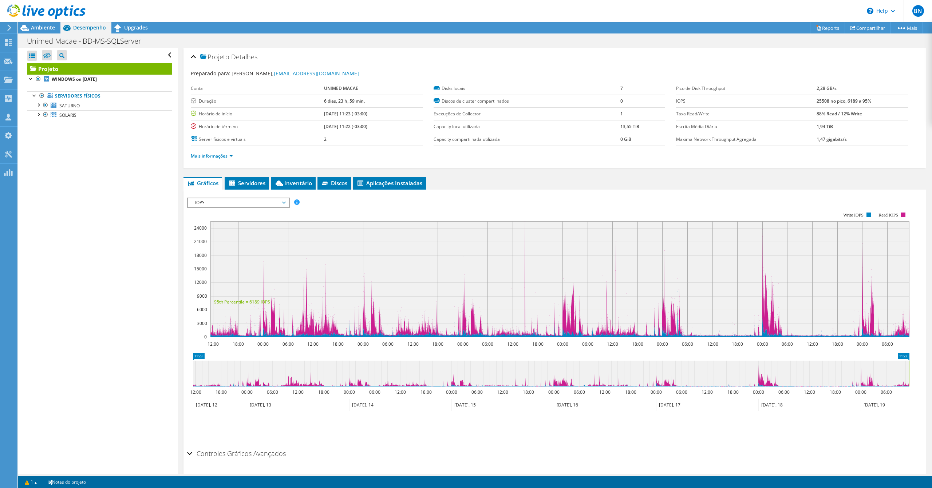
click at [233, 157] on link "Mais informações" at bounding box center [212, 156] width 42 height 6
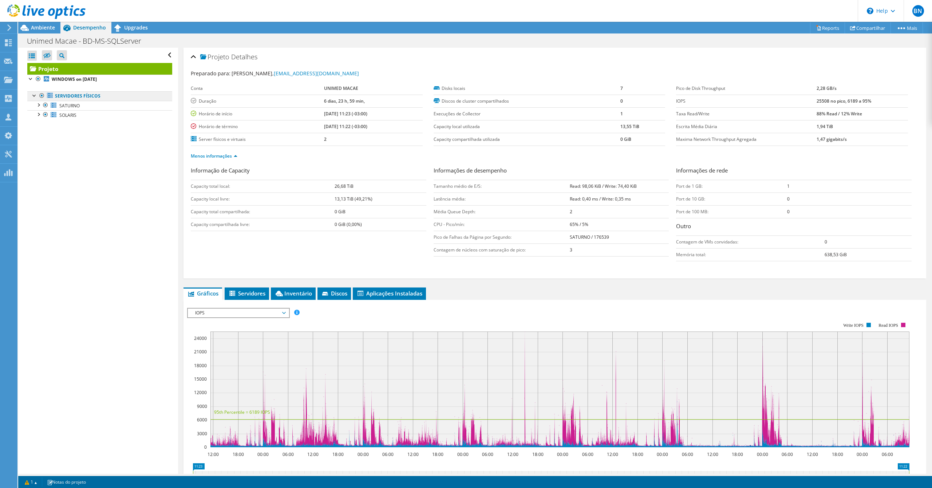
click at [76, 98] on link "Servidores físicos" at bounding box center [99, 95] width 145 height 9
click at [68, 107] on span "SATURNO" at bounding box center [69, 106] width 20 height 6
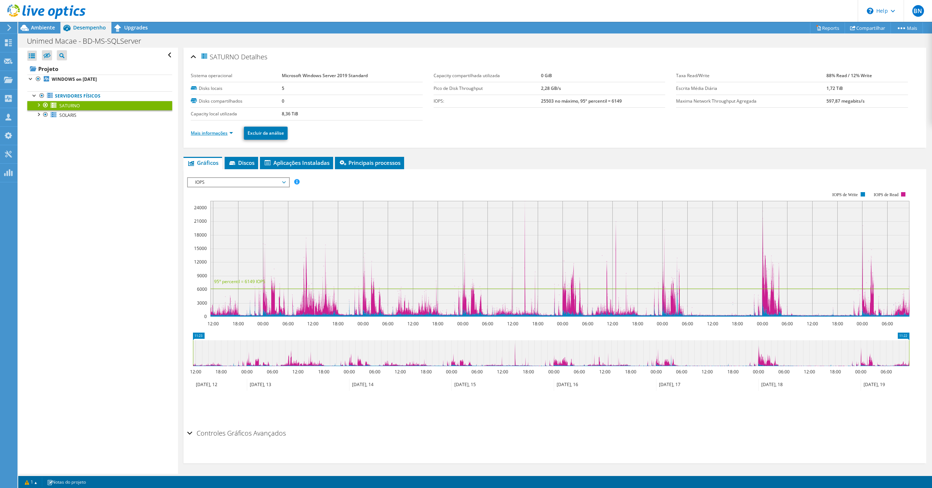
click at [230, 133] on link "Mais informações" at bounding box center [212, 133] width 42 height 6
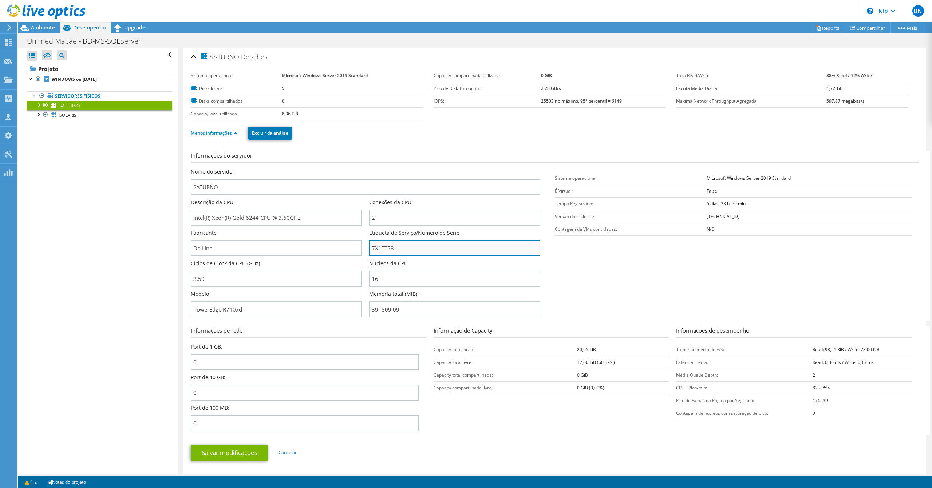
click at [385, 248] on input "7X1TT53" at bounding box center [454, 248] width 171 height 16
click at [70, 117] on span "SOLARIS" at bounding box center [67, 115] width 17 height 6
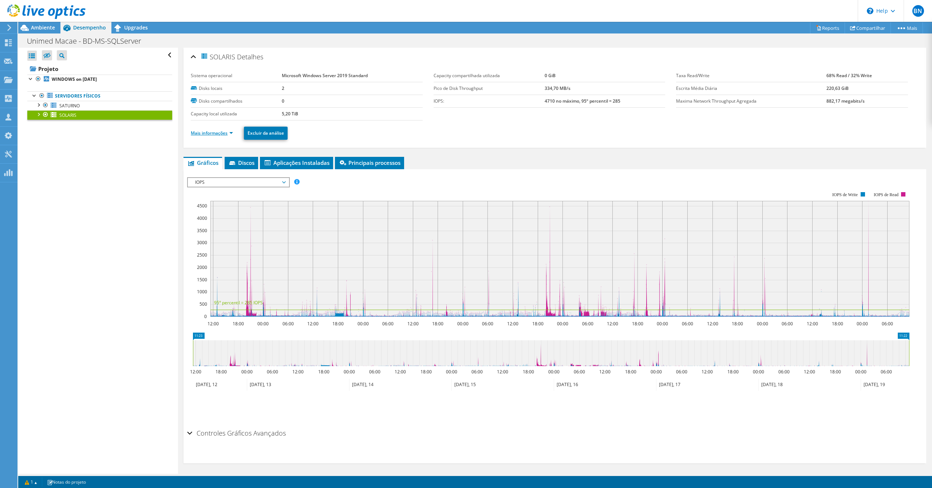
click at [232, 134] on link "Mais informações" at bounding box center [212, 133] width 42 height 6
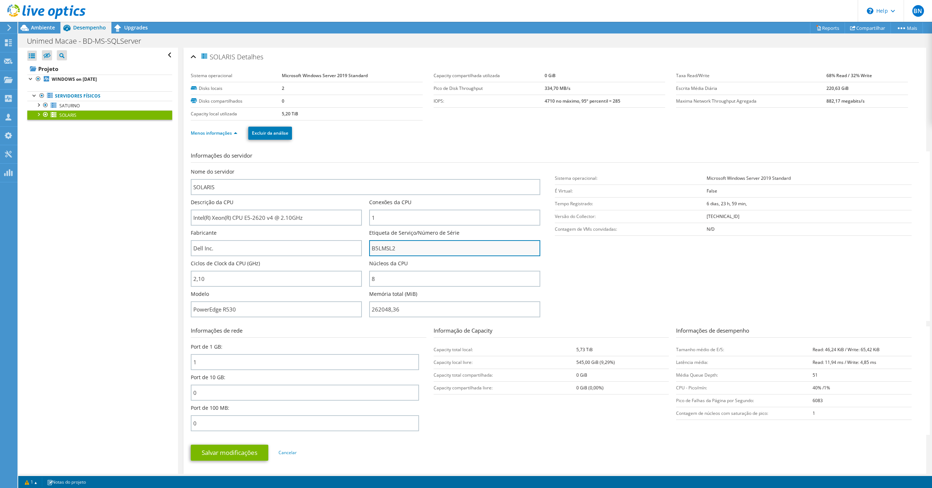
click at [377, 250] on input "B5LMSL2" at bounding box center [454, 248] width 171 height 16
click at [99, 106] on link "SATURNO" at bounding box center [99, 105] width 145 height 9
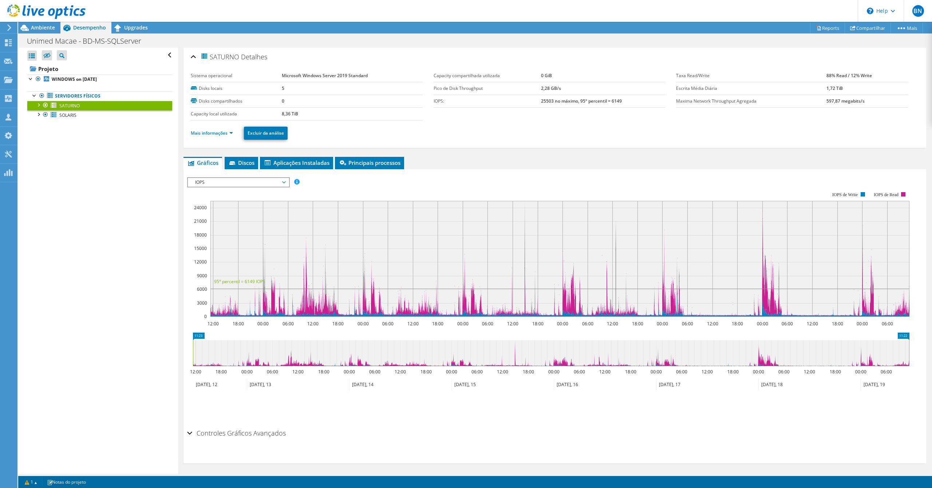
click at [234, 133] on li "Mais informações" at bounding box center [214, 133] width 47 height 8
click at [232, 134] on link "Mais informações" at bounding box center [212, 133] width 42 height 6
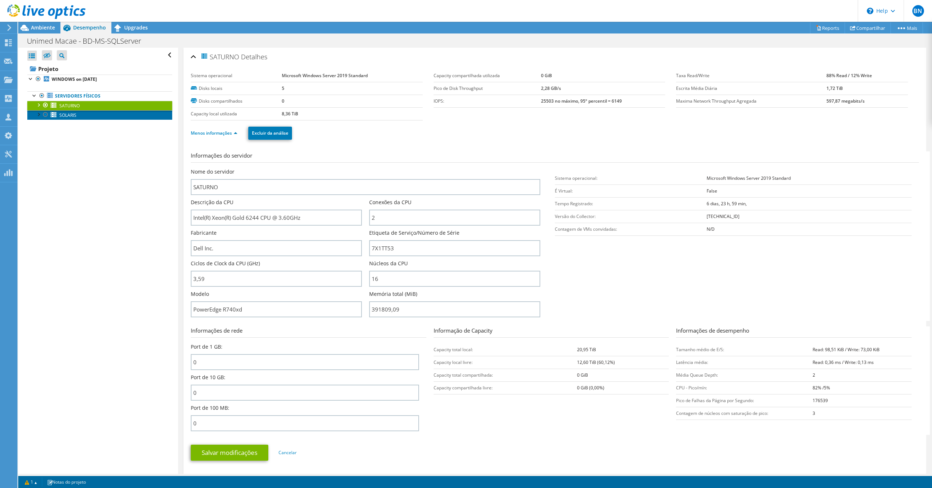
click at [69, 118] on span "SOLARIS" at bounding box center [67, 115] width 17 height 6
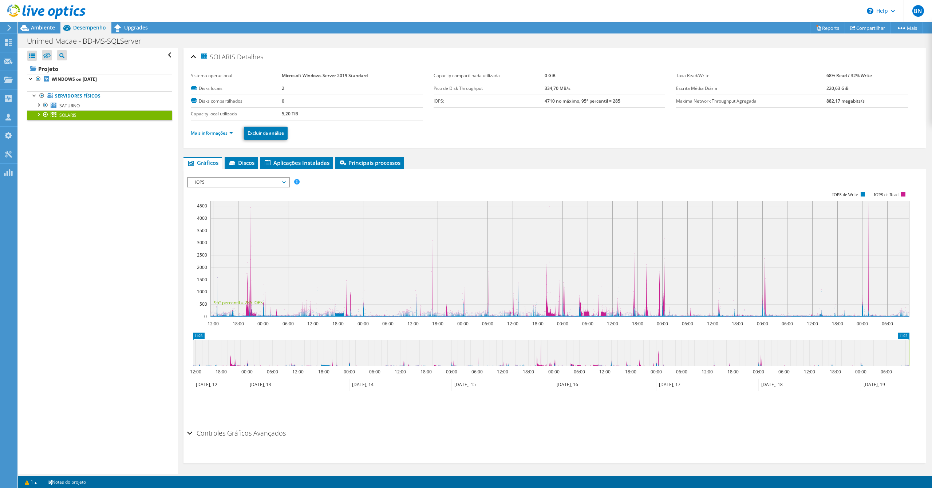
click at [233, 134] on li "Mais informações" at bounding box center [214, 133] width 47 height 8
click at [229, 131] on link "Mais informações" at bounding box center [212, 133] width 42 height 6
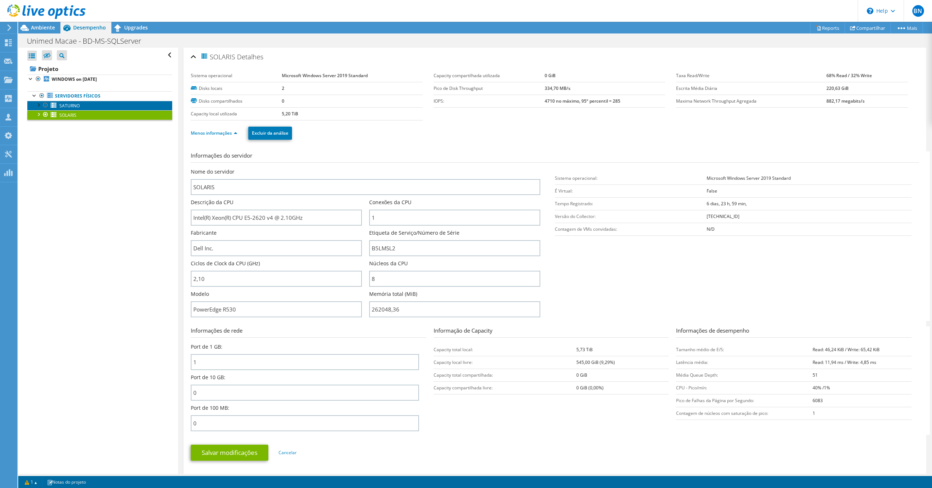
click at [76, 104] on span "SATURNO" at bounding box center [69, 106] width 20 height 6
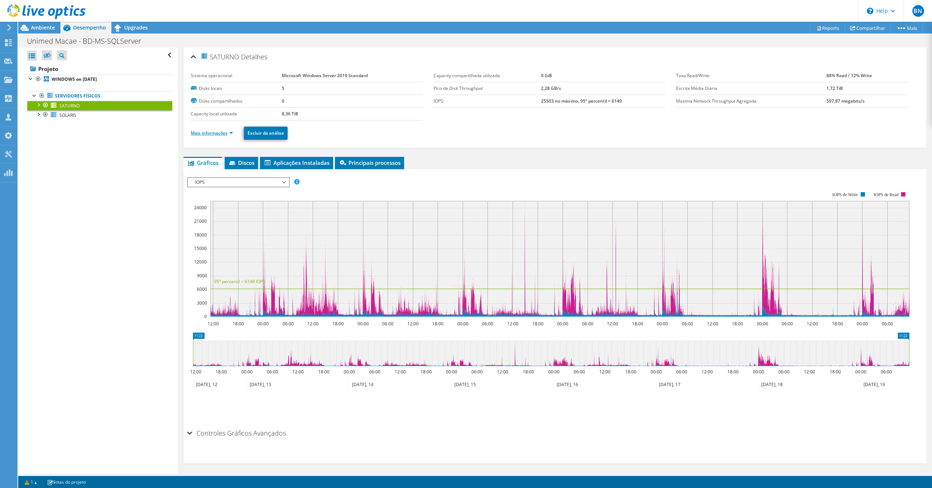
click at [232, 134] on link "Mais informações" at bounding box center [212, 133] width 42 height 6
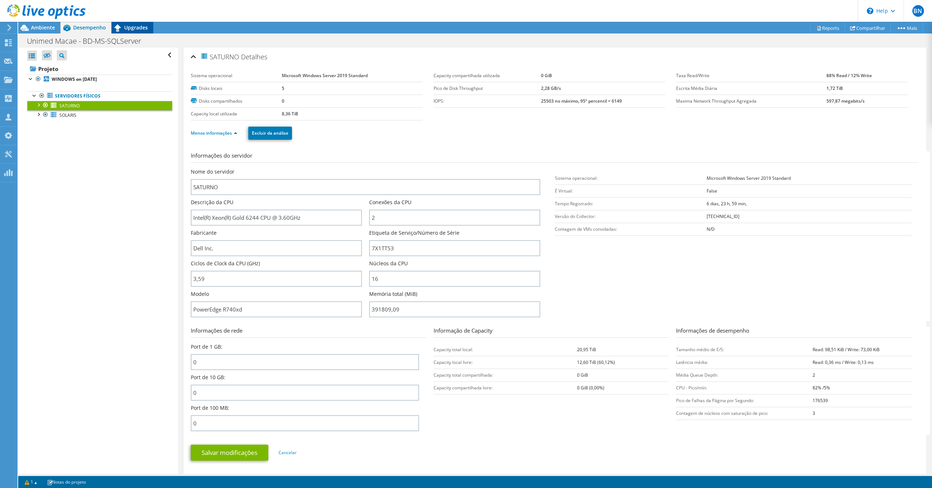
click at [138, 25] on span "Upgrades" at bounding box center [136, 27] width 24 height 7
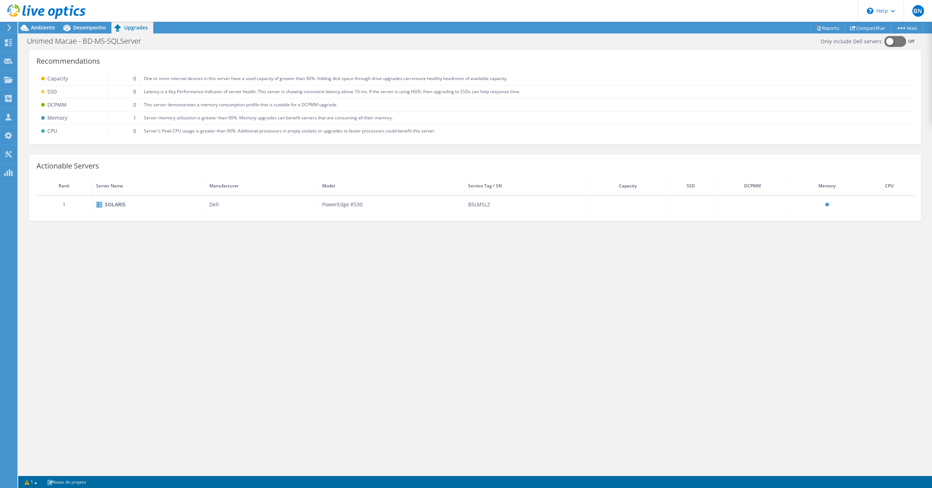
click at [112, 207] on div "SOLARIS" at bounding box center [149, 204] width 106 height 9
click at [112, 202] on div "SOLARIS" at bounding box center [149, 204] width 106 height 9
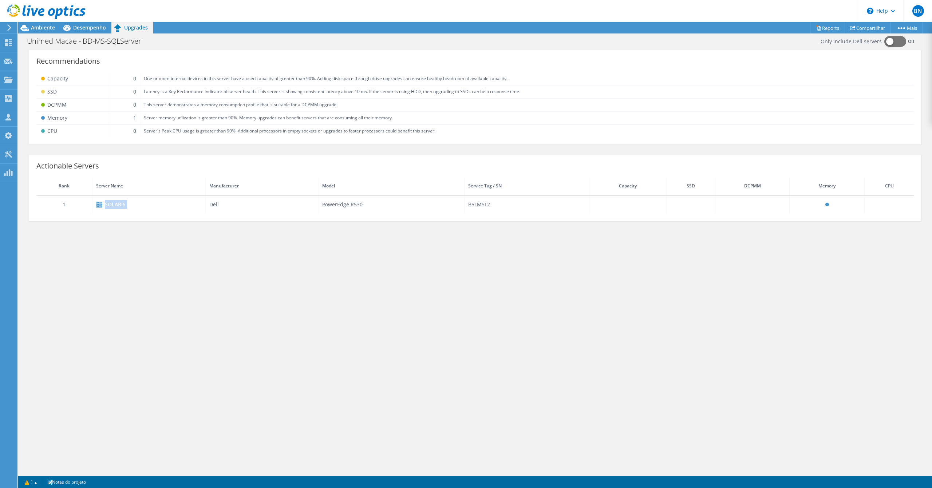
click at [112, 202] on div "SOLARIS" at bounding box center [149, 204] width 106 height 9
click at [88, 23] on div "Desempenho" at bounding box center [85, 28] width 51 height 12
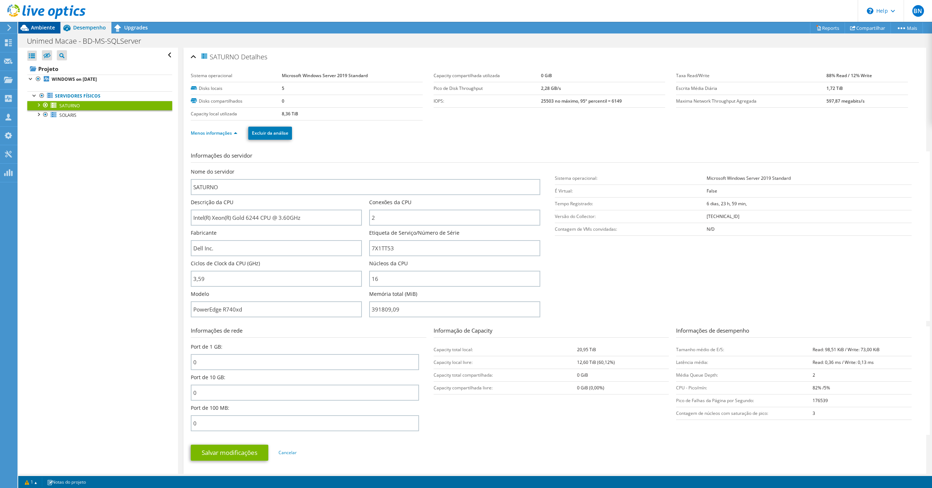
click at [43, 28] on span "Ambiente" at bounding box center [43, 27] width 24 height 7
